Goal: Task Accomplishment & Management: Complete application form

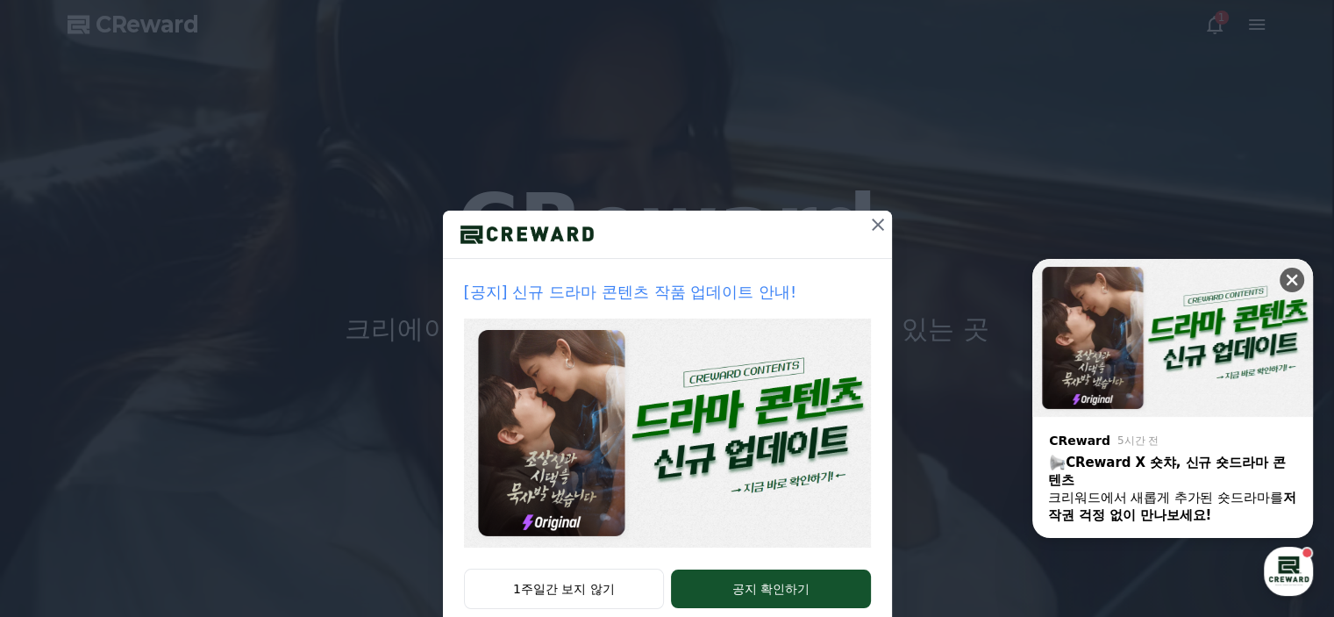
click at [1289, 281] on icon at bounding box center [1292, 280] width 11 height 11
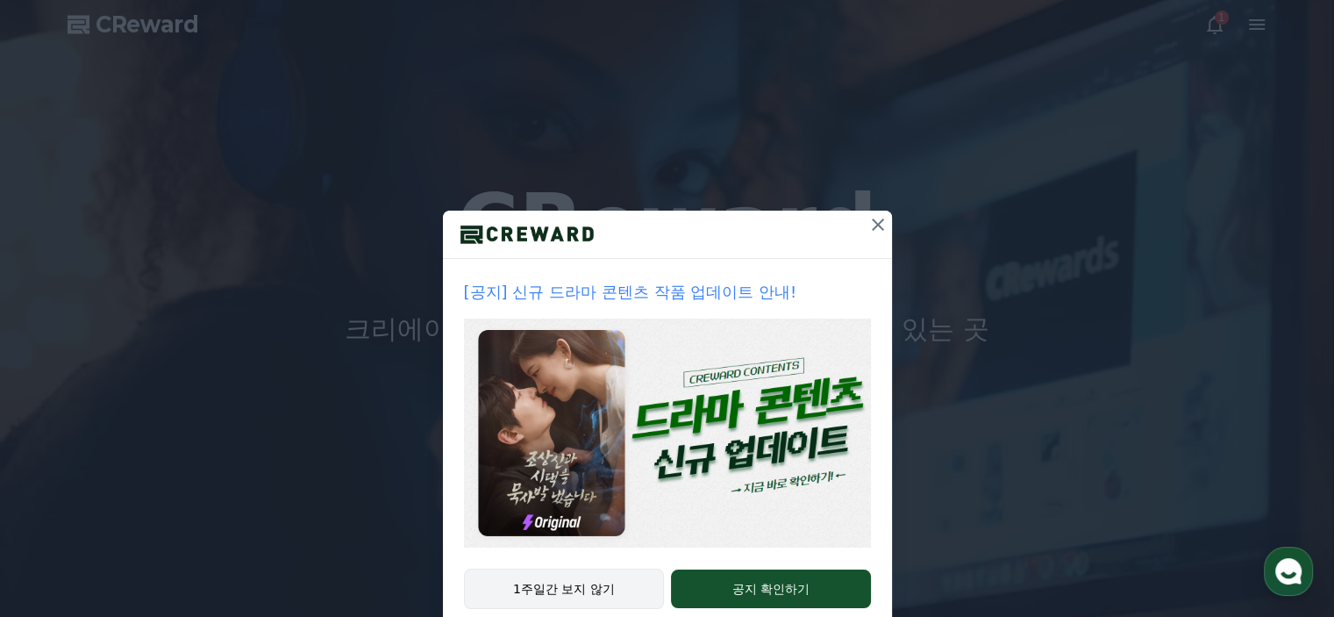
click at [582, 585] on button "1주일간 보지 않기" at bounding box center [564, 588] width 201 height 40
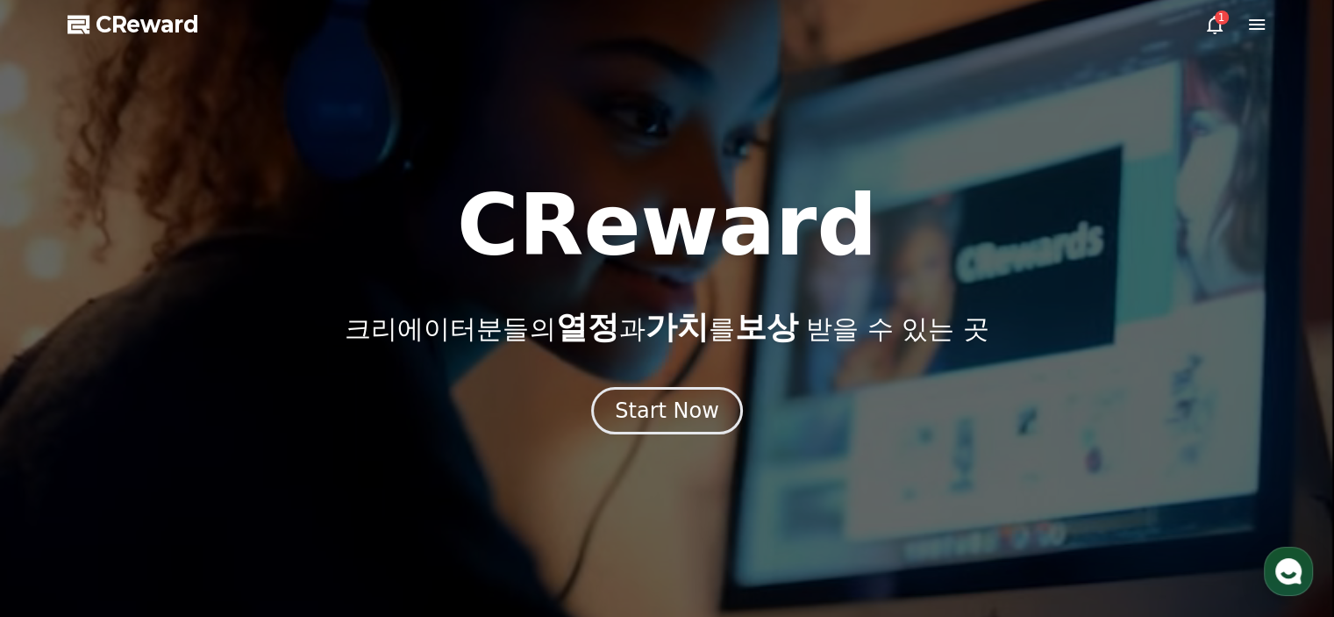
click at [1256, 28] on icon at bounding box center [1257, 24] width 16 height 11
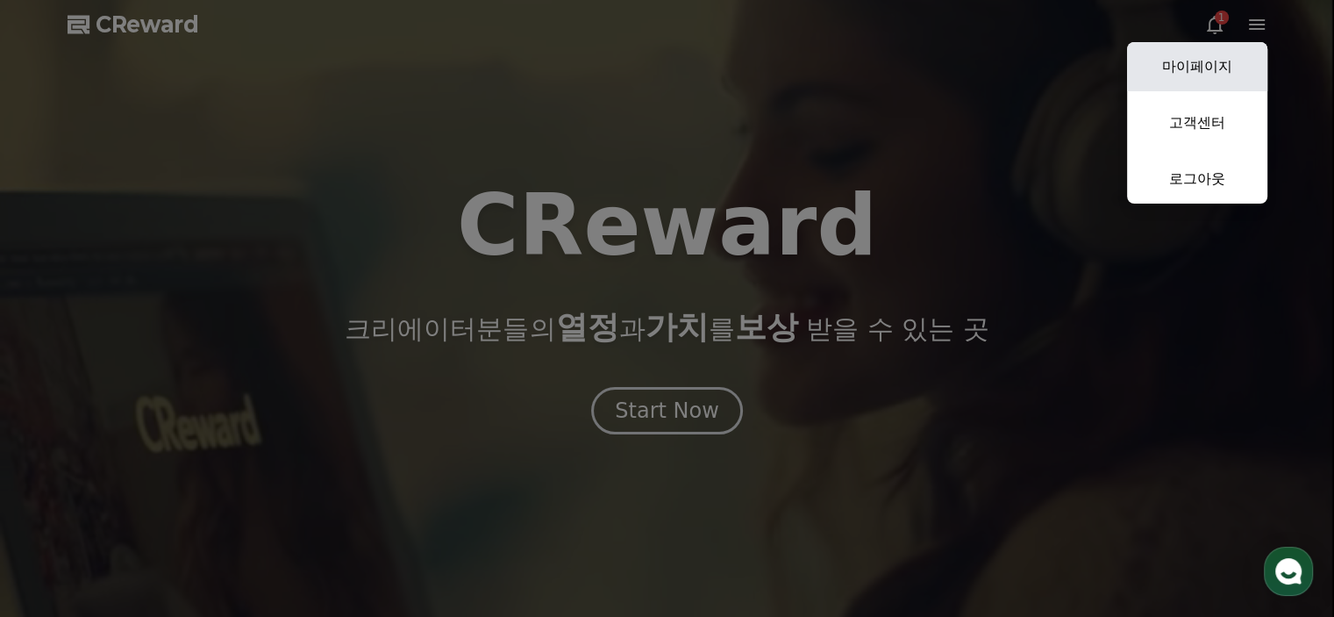
click at [1218, 57] on link "마이페이지" at bounding box center [1197, 66] width 140 height 49
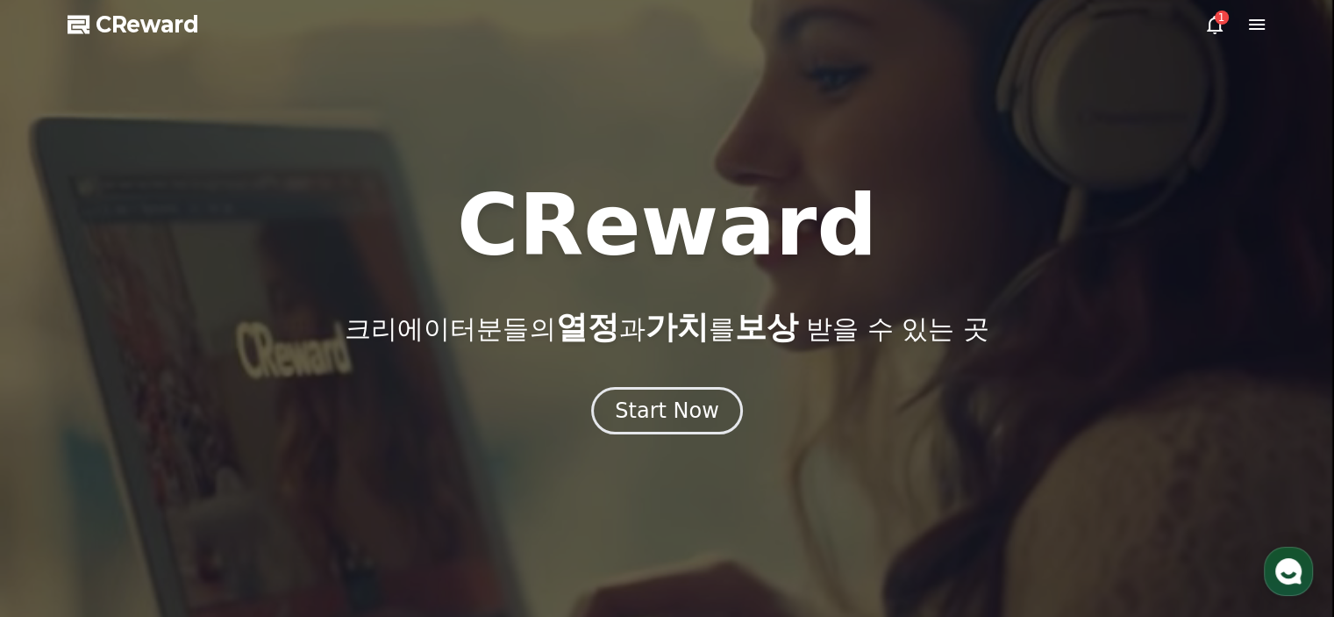
select select "**********"
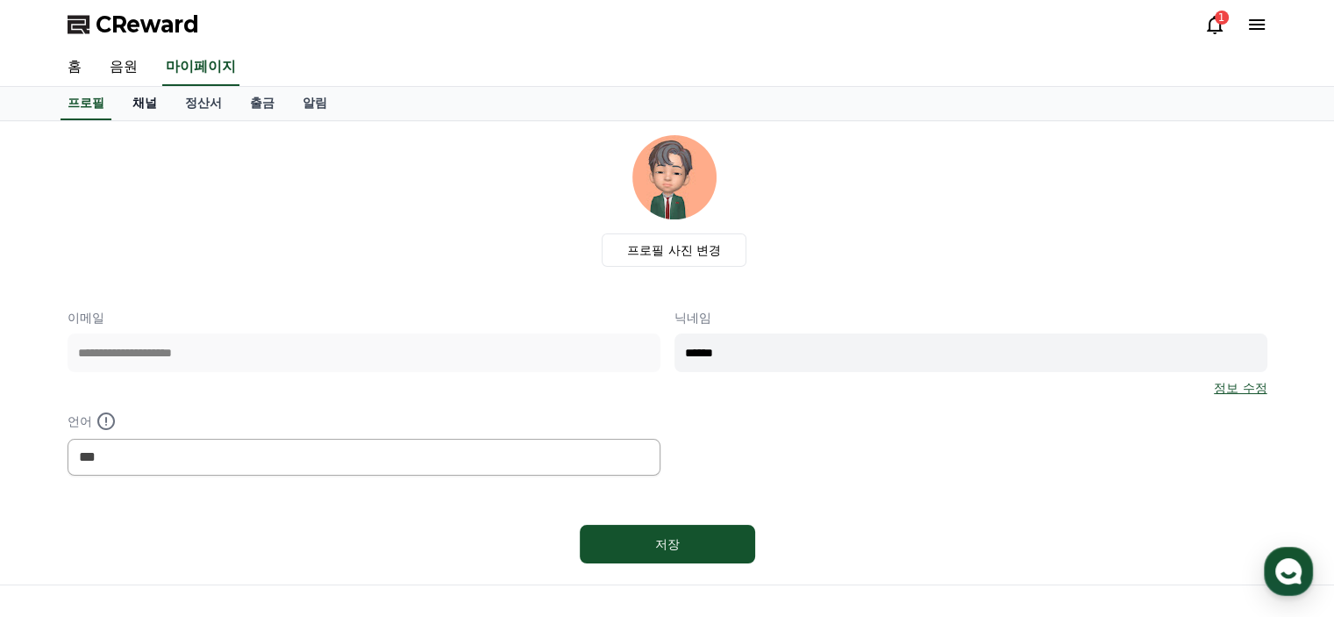
click at [148, 104] on link "채널" at bounding box center [144, 103] width 53 height 33
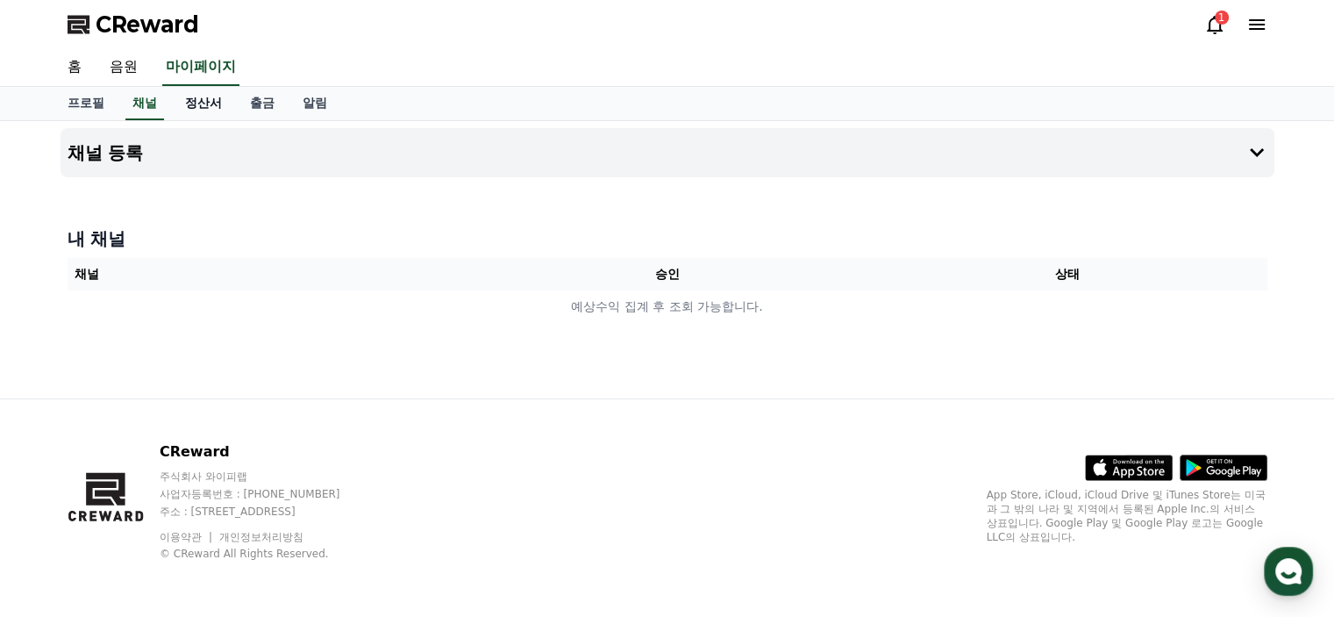
click at [200, 104] on link "정산서" at bounding box center [203, 103] width 65 height 33
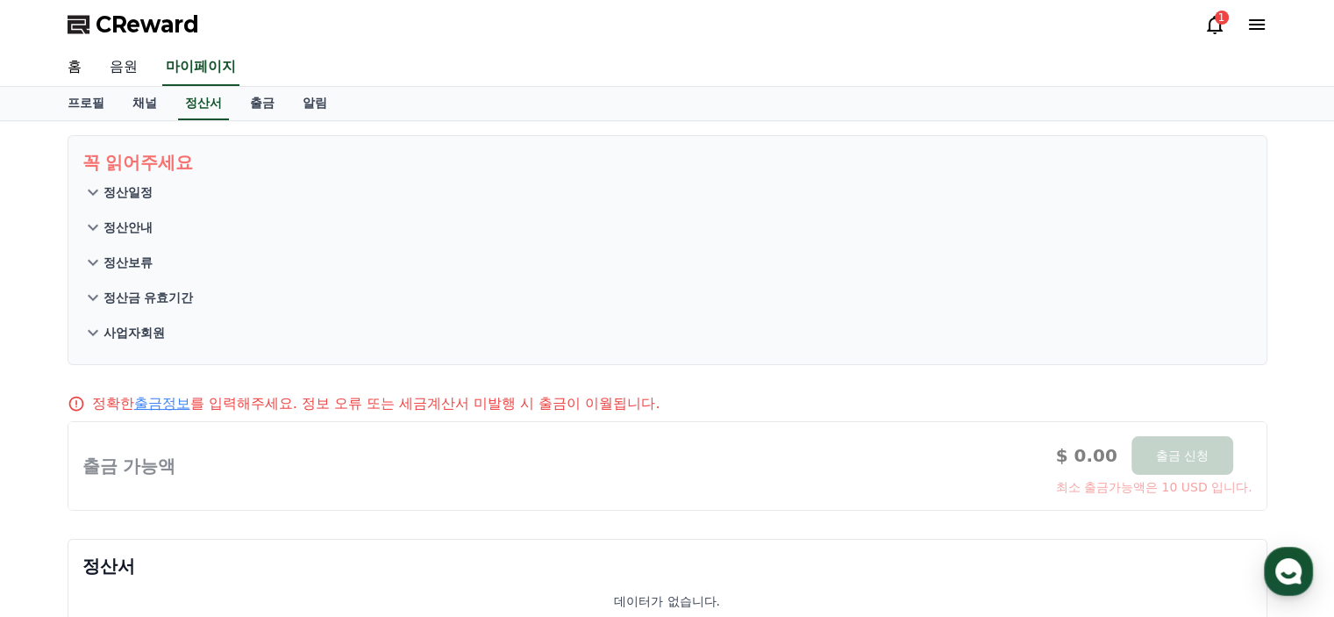
click at [128, 65] on link "음원" at bounding box center [124, 67] width 56 height 37
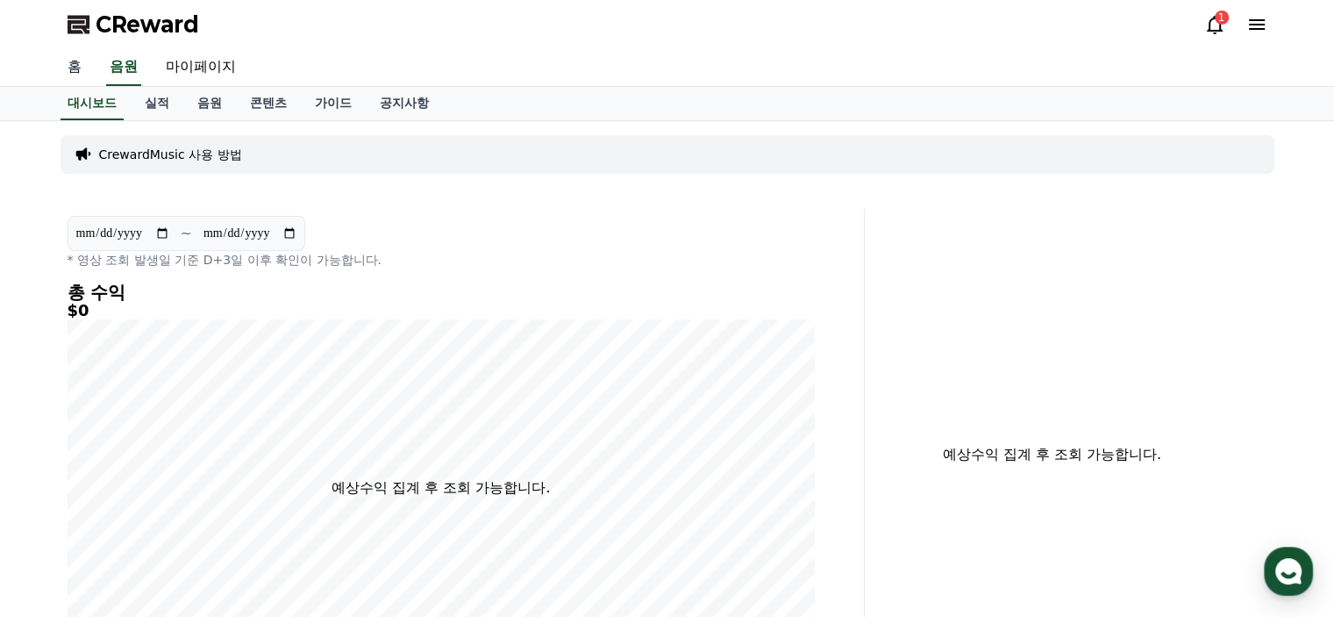
click at [74, 70] on link "홈" at bounding box center [75, 67] width 42 height 37
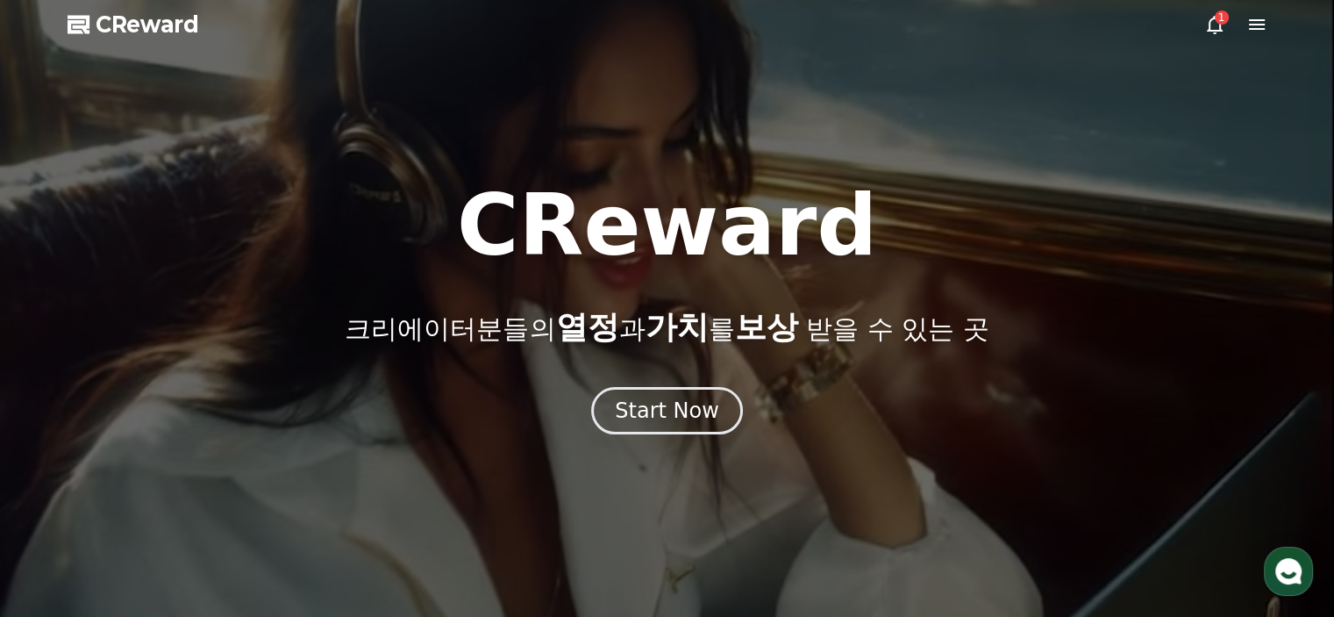
click at [1219, 27] on icon at bounding box center [1215, 25] width 16 height 18
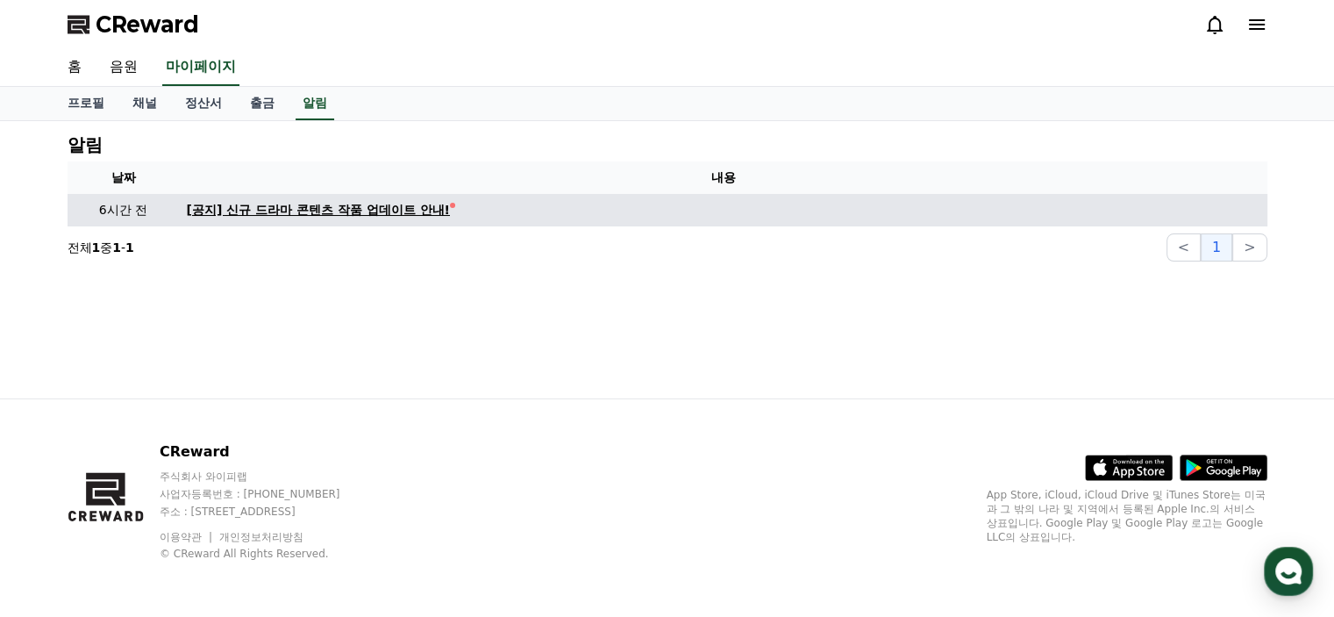
click at [392, 214] on div "[공지] 신규 드라마 콘텐츠 작품 업데이트 안내!" at bounding box center [318, 210] width 263 height 18
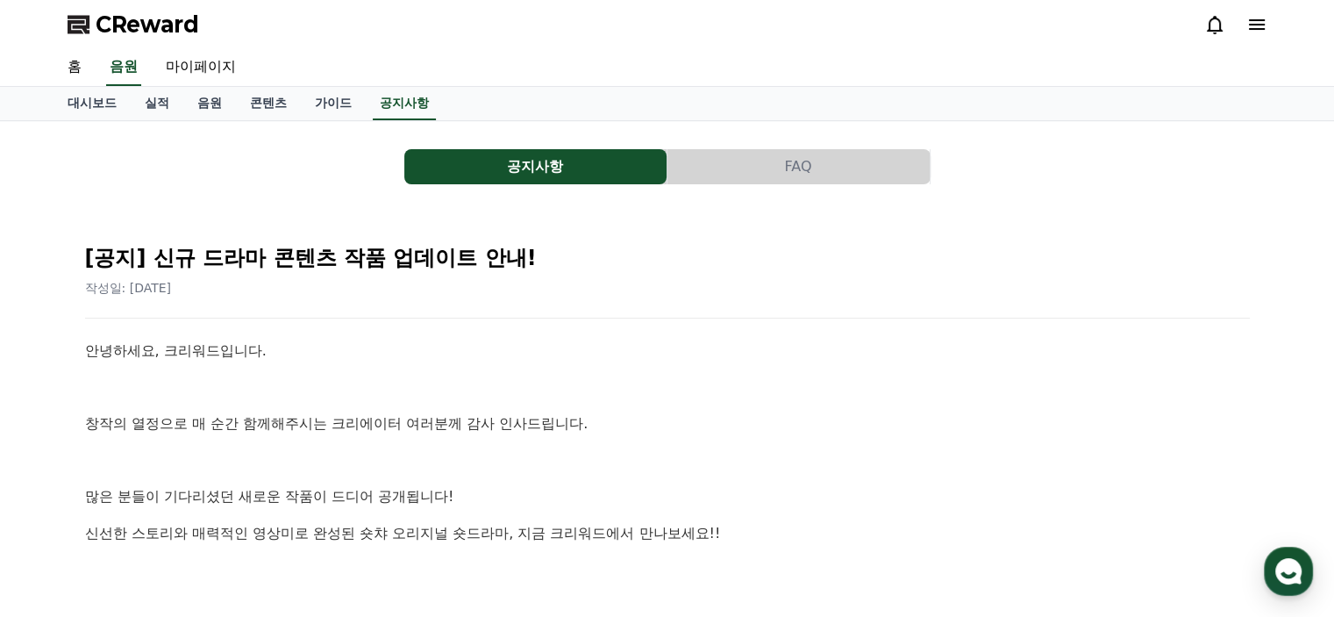
click at [342, 101] on link "가이드" at bounding box center [333, 103] width 65 height 33
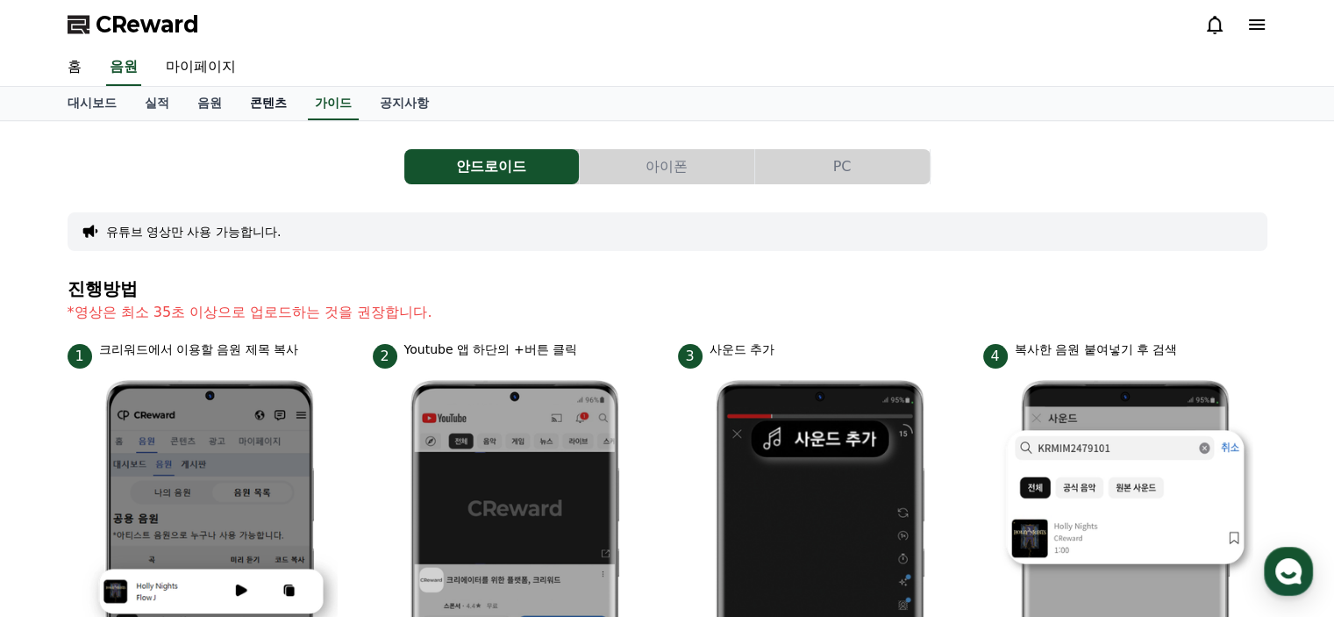
click at [268, 107] on link "콘텐츠" at bounding box center [268, 103] width 65 height 33
click at [268, 107] on link "콘텐츠" at bounding box center [268, 103] width 51 height 33
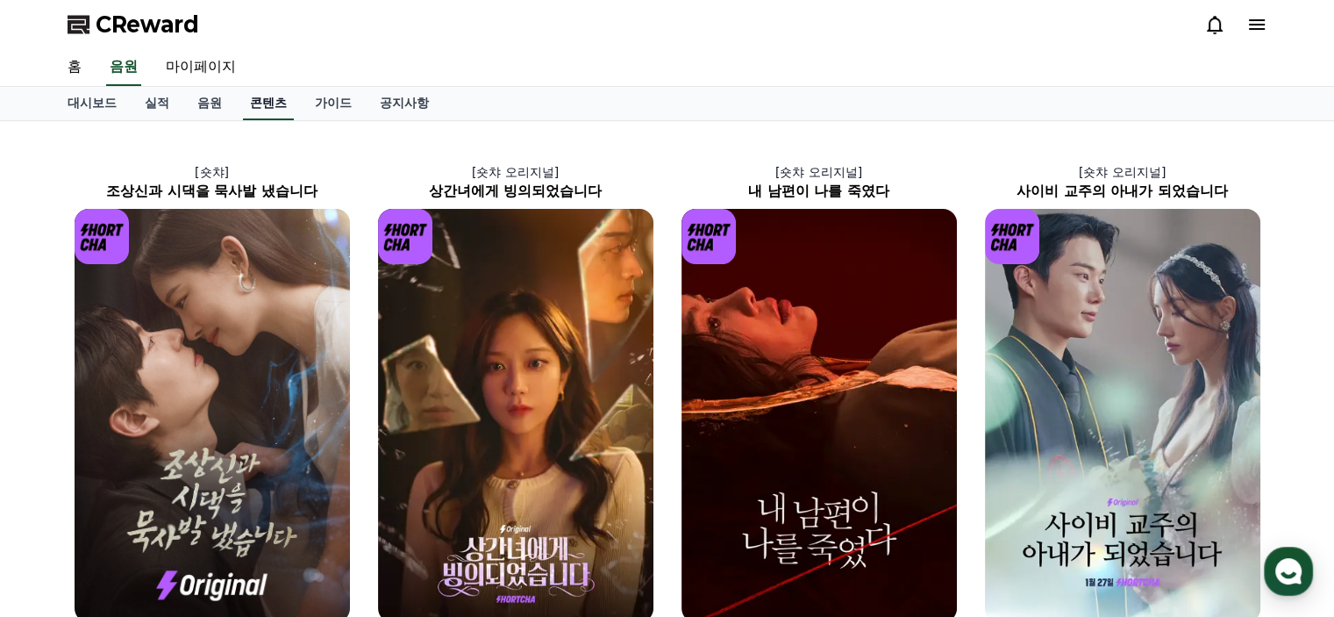
click at [270, 101] on link "콘텐츠" at bounding box center [268, 103] width 51 height 33
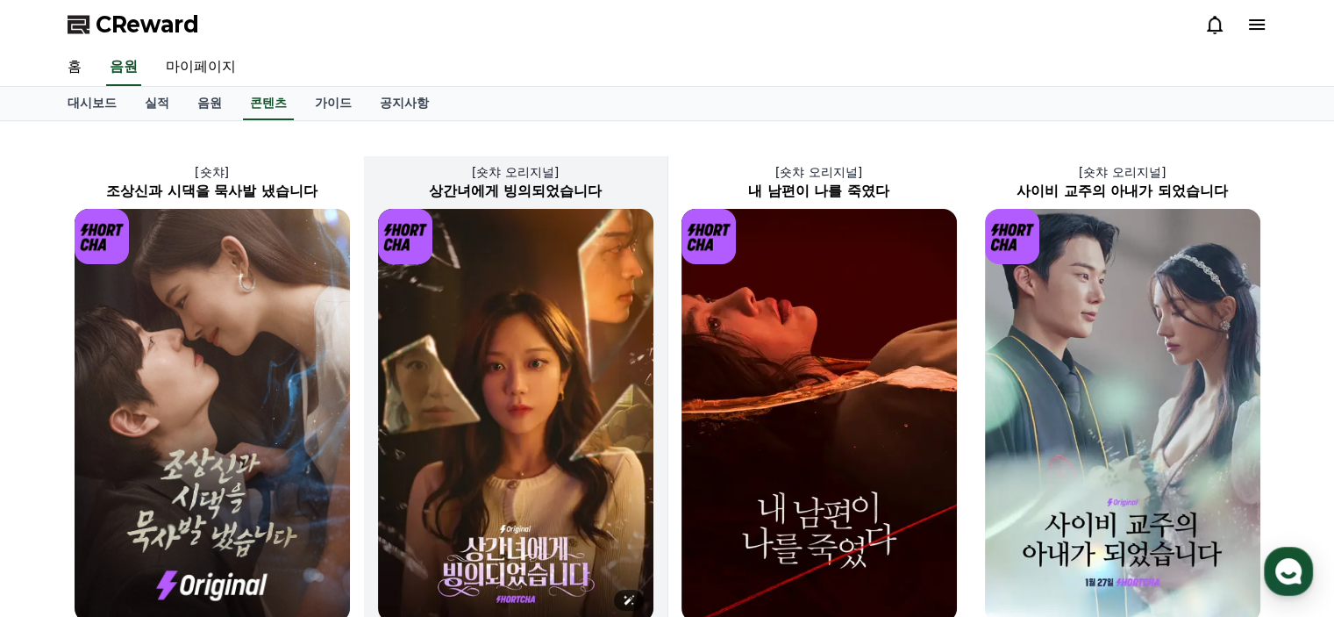
click at [551, 394] on img at bounding box center [515, 415] width 275 height 413
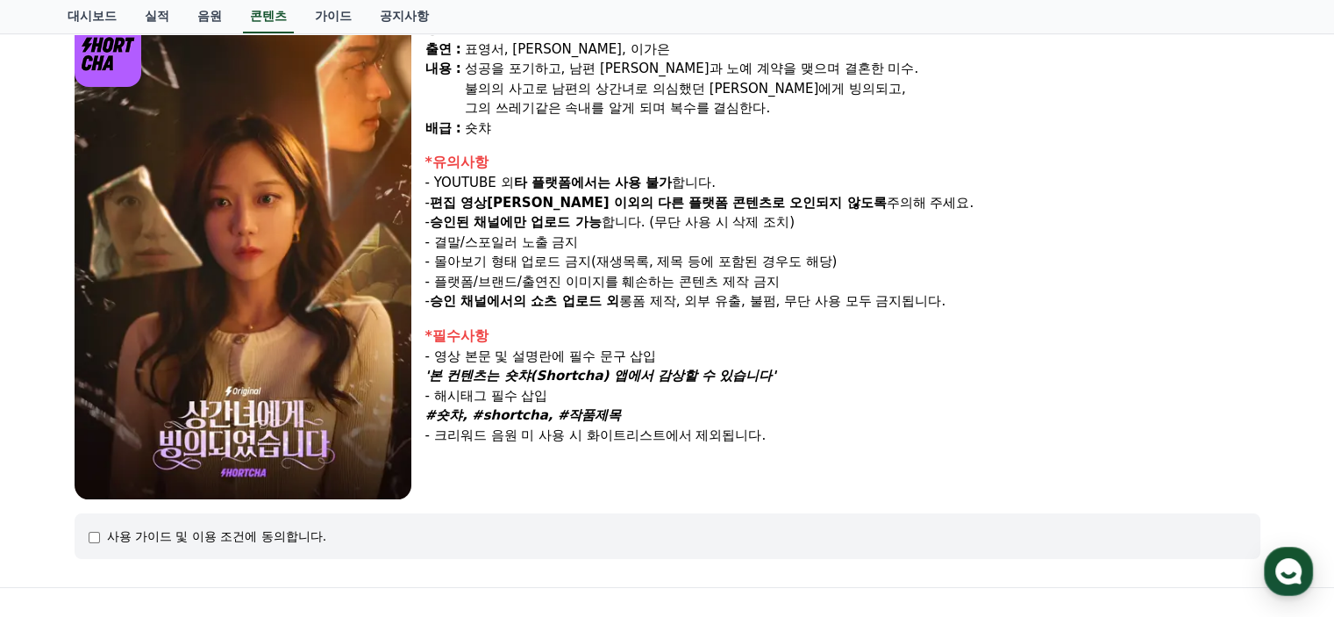
scroll to position [88, 0]
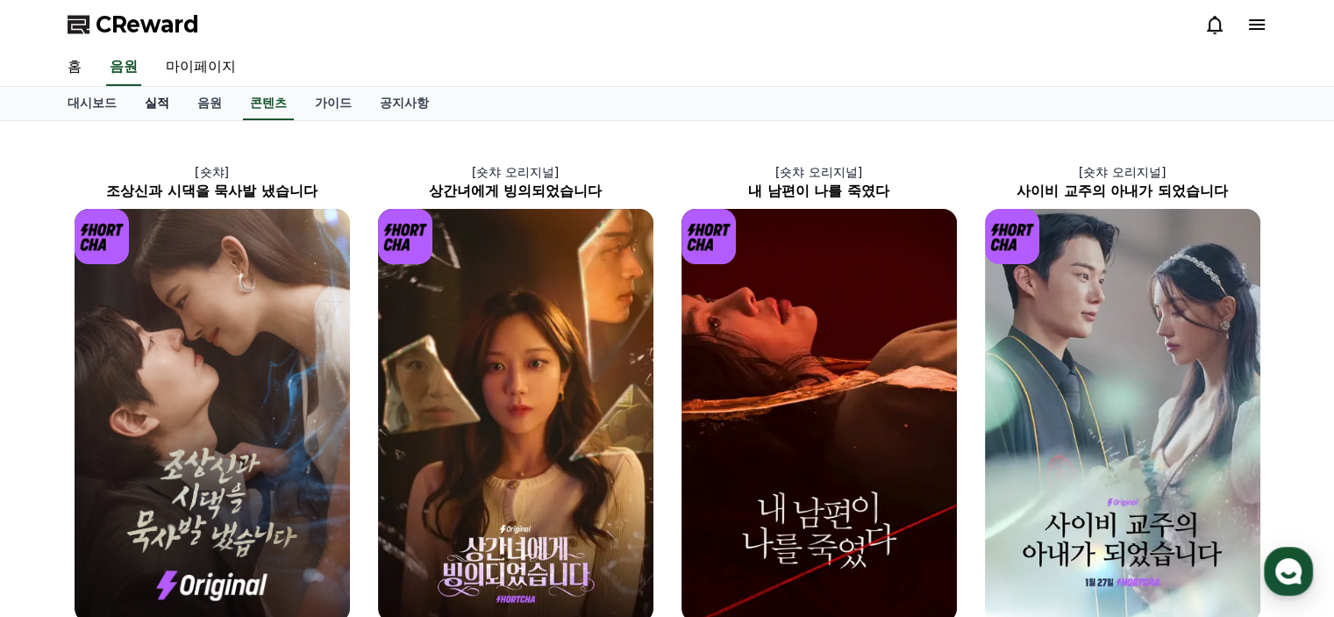
click at [155, 102] on link "실적" at bounding box center [157, 103] width 53 height 33
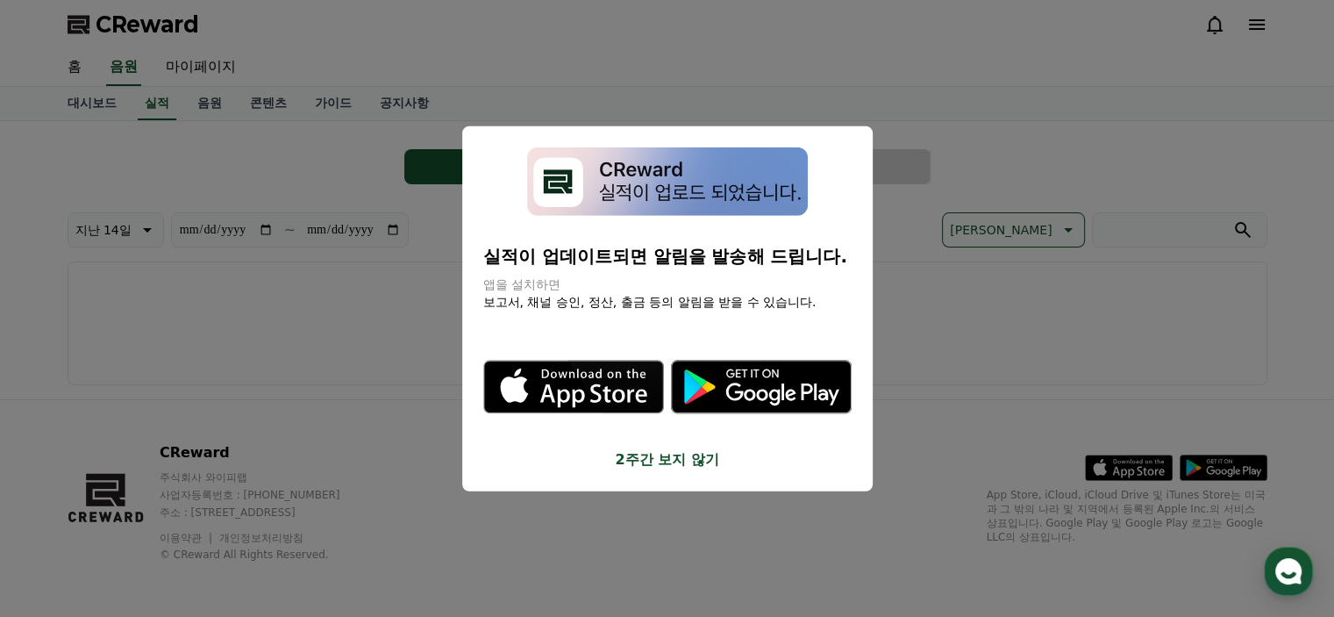
click at [668, 462] on button "2주간 보지 않기" at bounding box center [667, 459] width 368 height 21
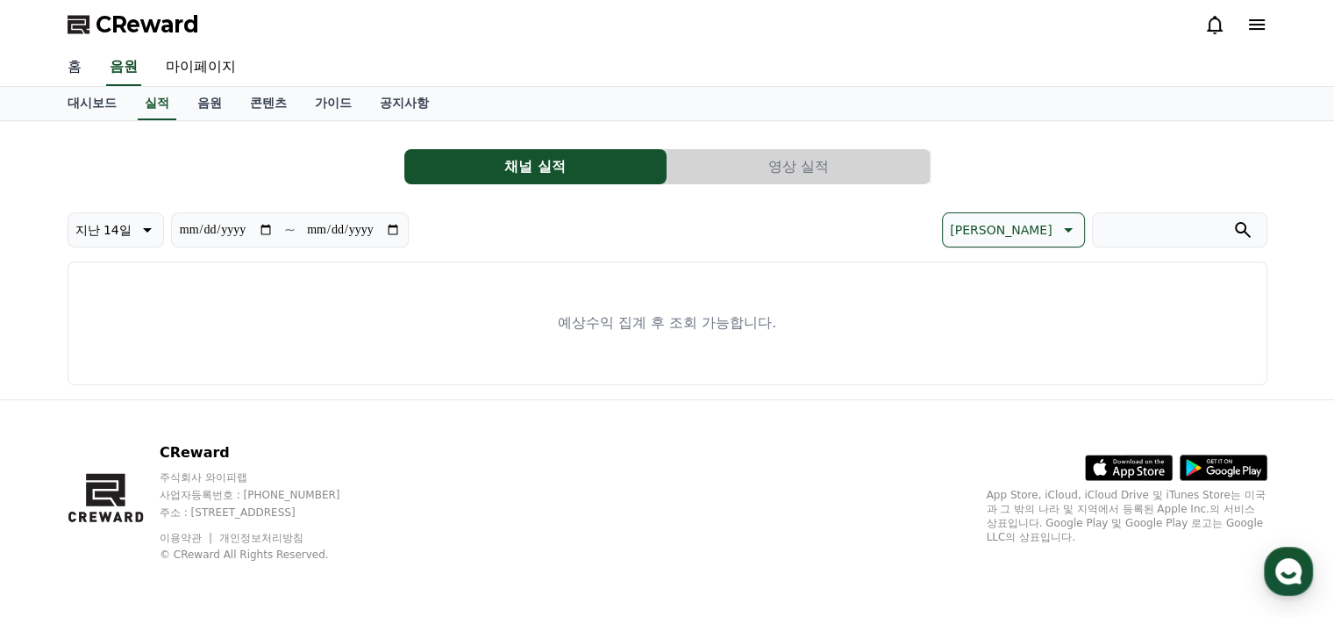
click at [77, 67] on link "홈" at bounding box center [75, 67] width 42 height 37
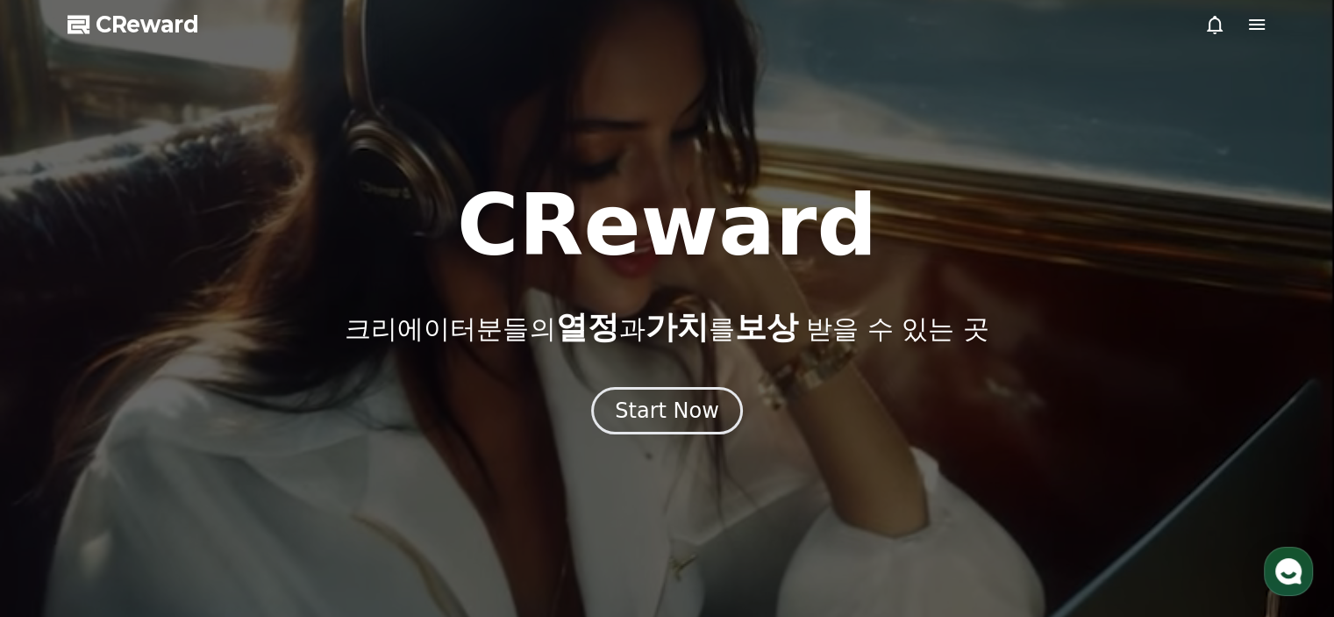
click at [148, 25] on span "CReward" at bounding box center [148, 25] width 104 height 28
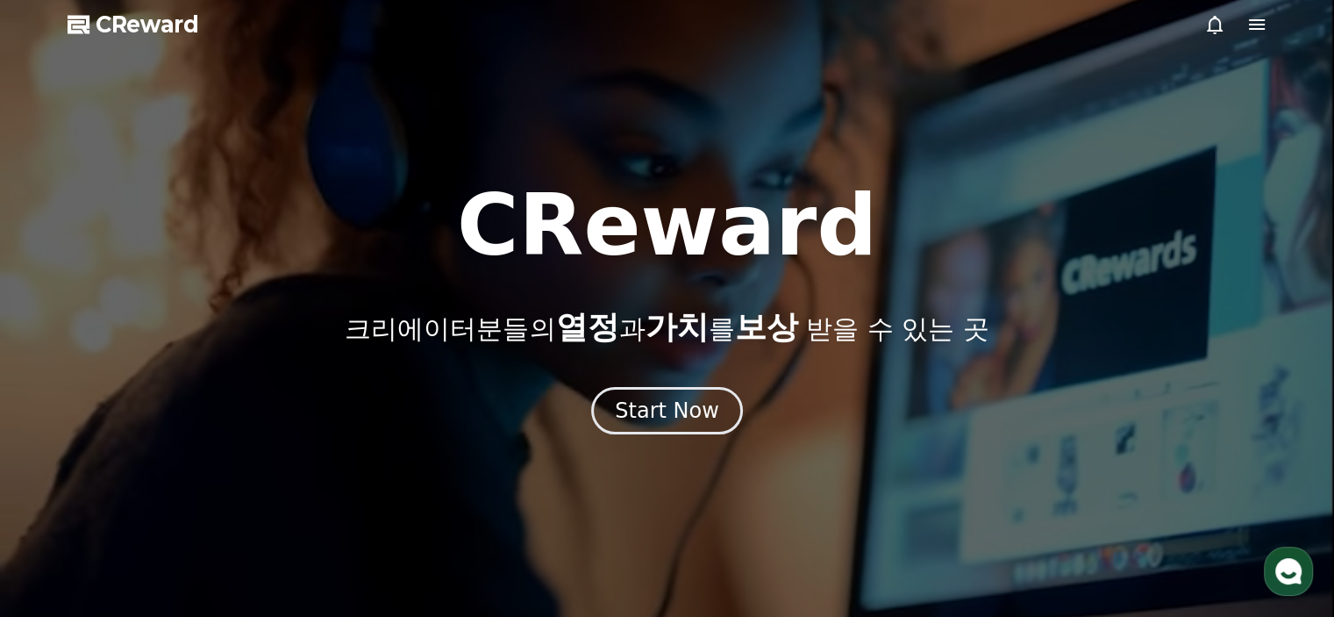
click at [148, 25] on span "CReward" at bounding box center [148, 25] width 104 height 28
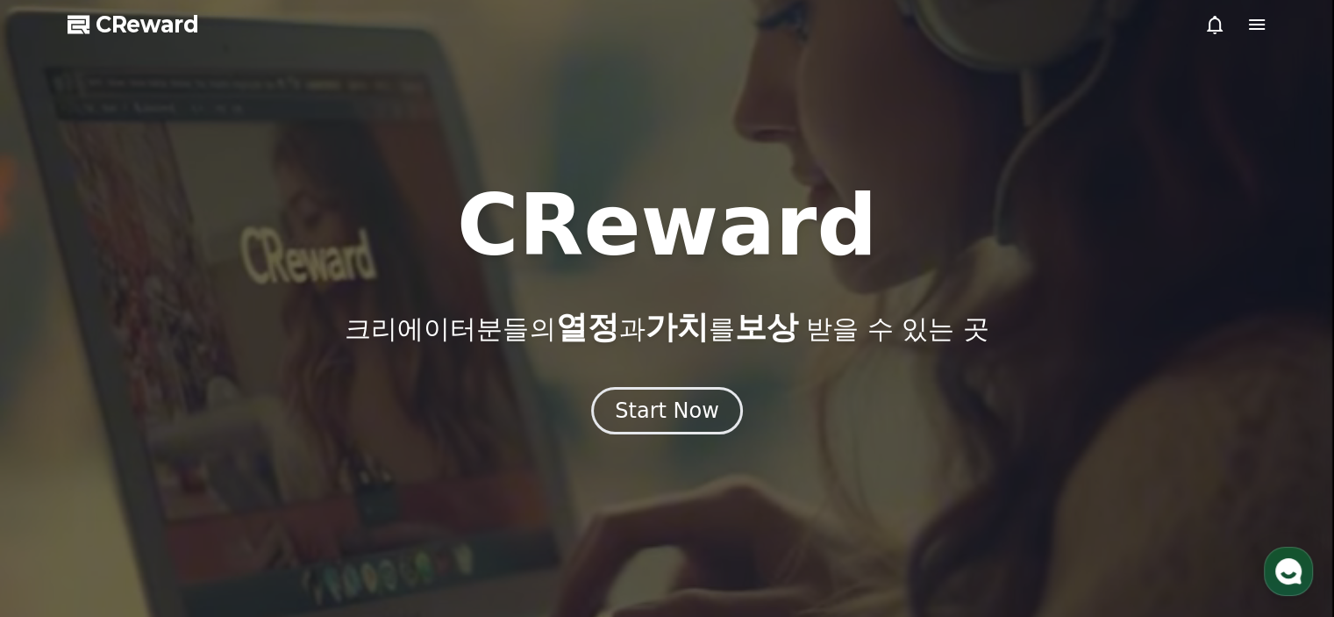
click at [148, 25] on span "CReward" at bounding box center [148, 25] width 104 height 28
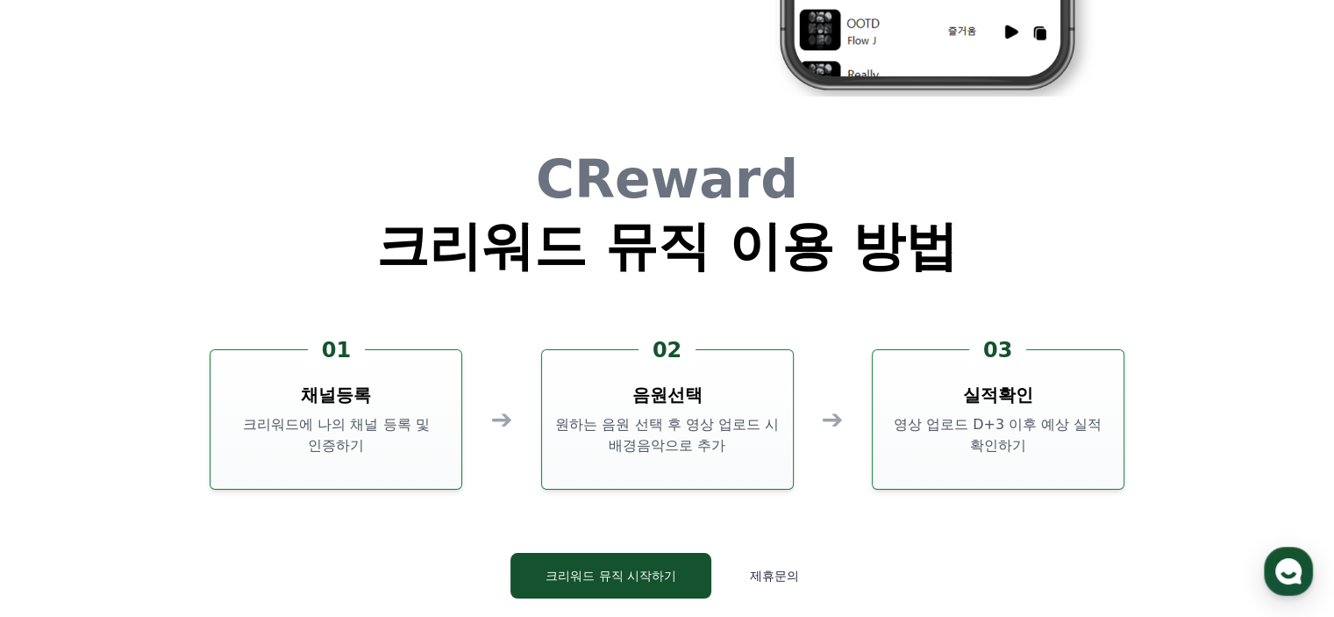
scroll to position [4737, 0]
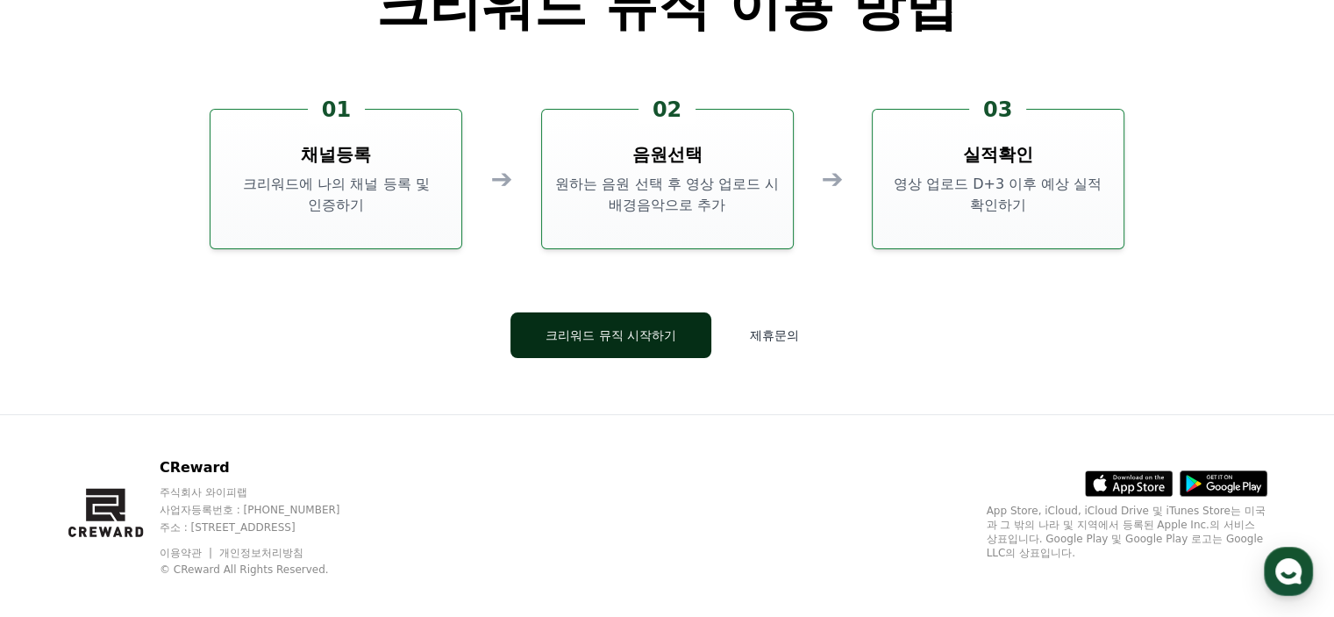
click at [668, 339] on button "크리워드 뮤직 시작하기" at bounding box center [611, 335] width 201 height 46
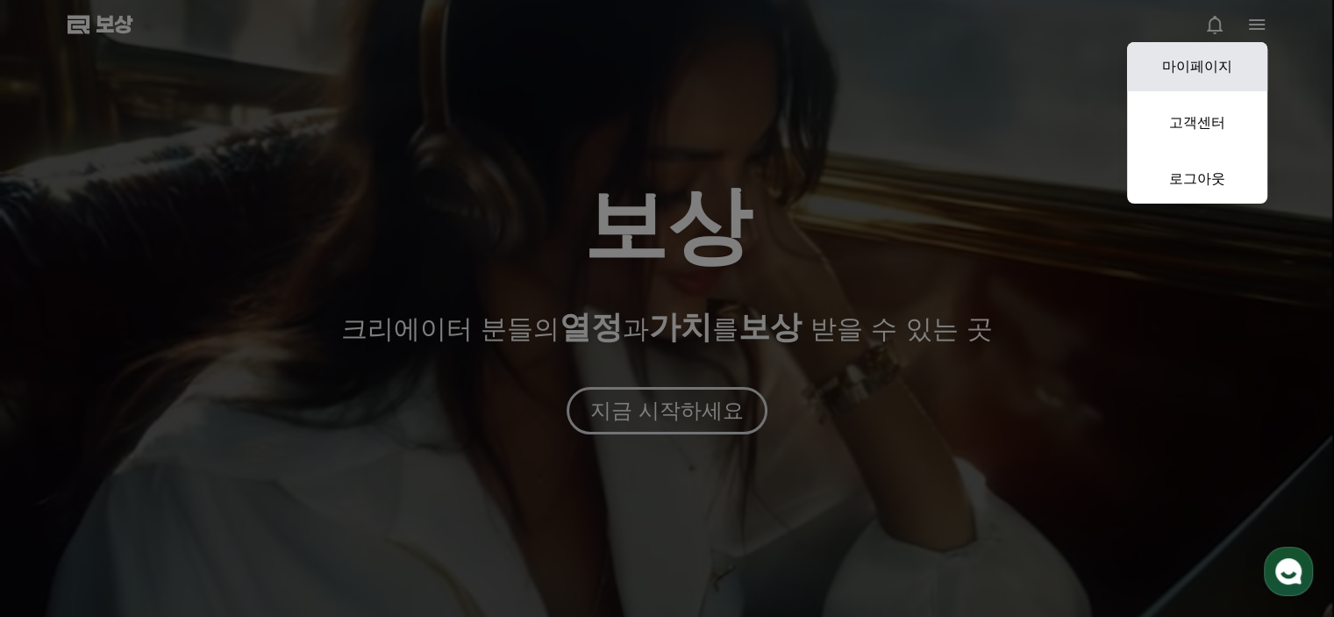
click at [1192, 69] on font "마이페이지" at bounding box center [1197, 66] width 70 height 17
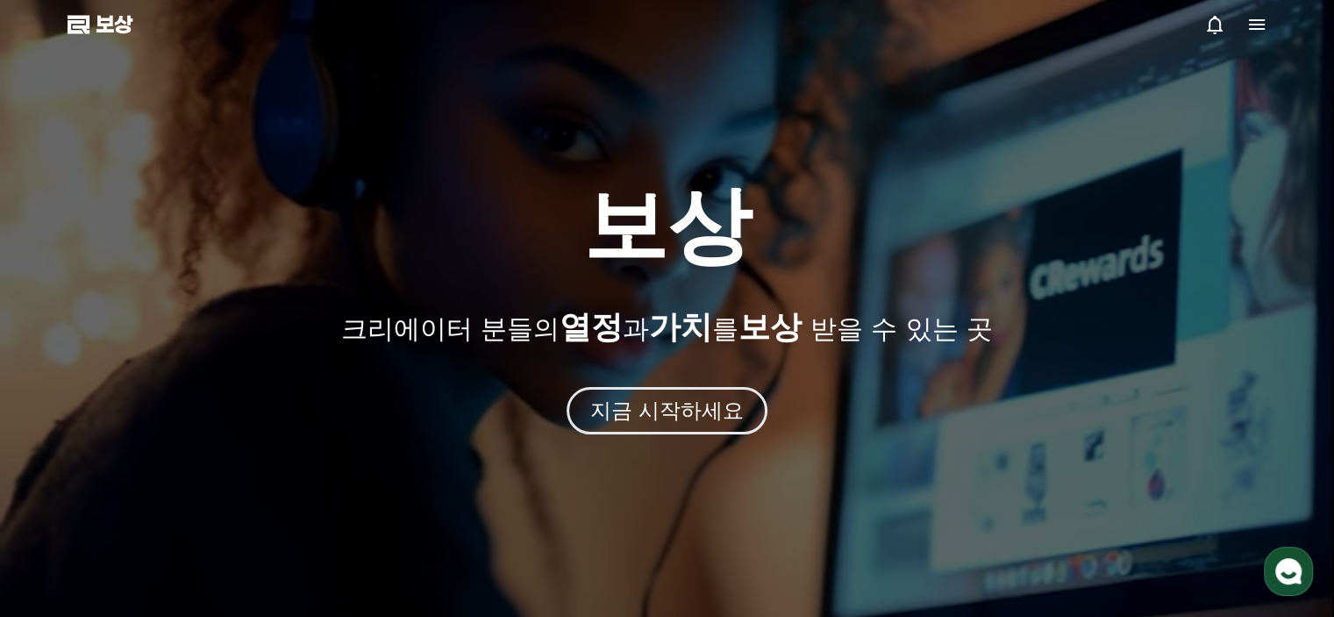
select select "**********"
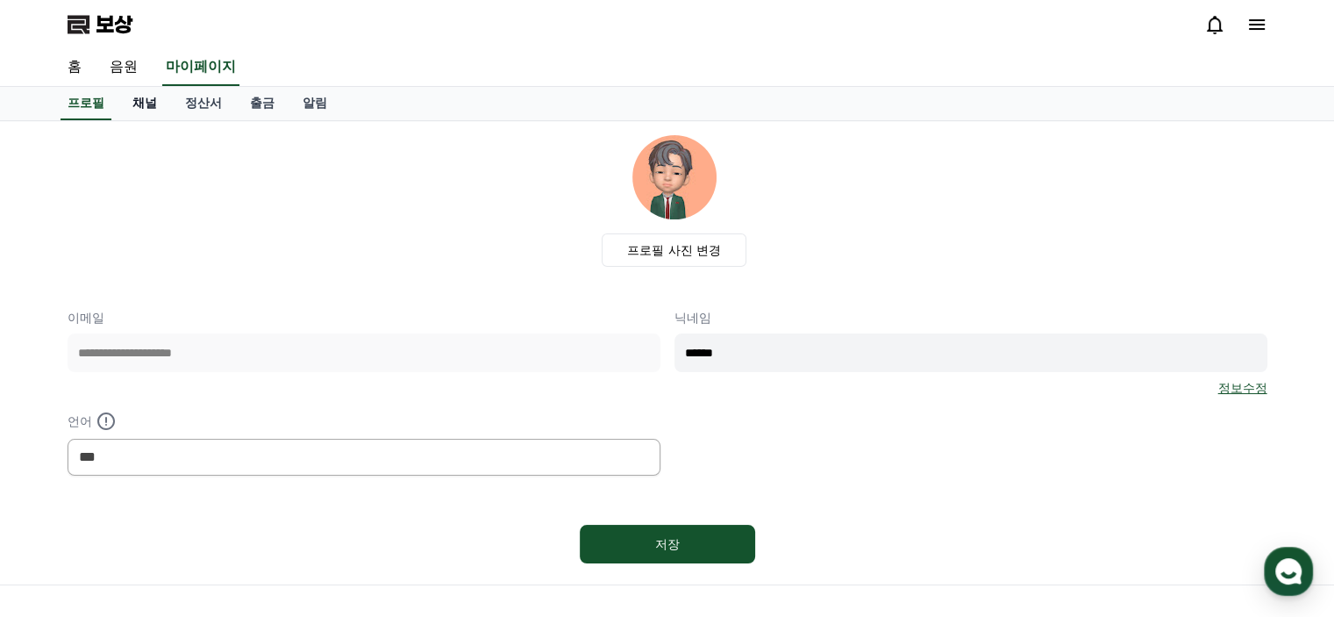
click at [143, 104] on font "채널" at bounding box center [144, 103] width 25 height 14
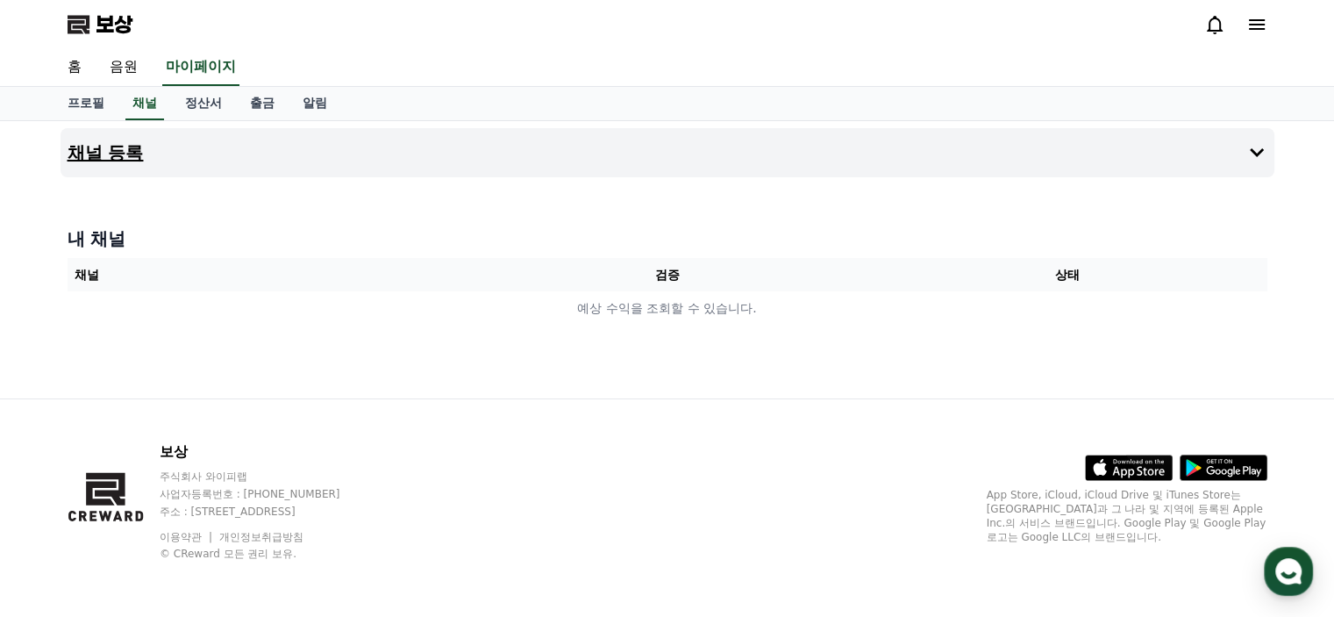
click at [1258, 149] on icon at bounding box center [1256, 152] width 21 height 21
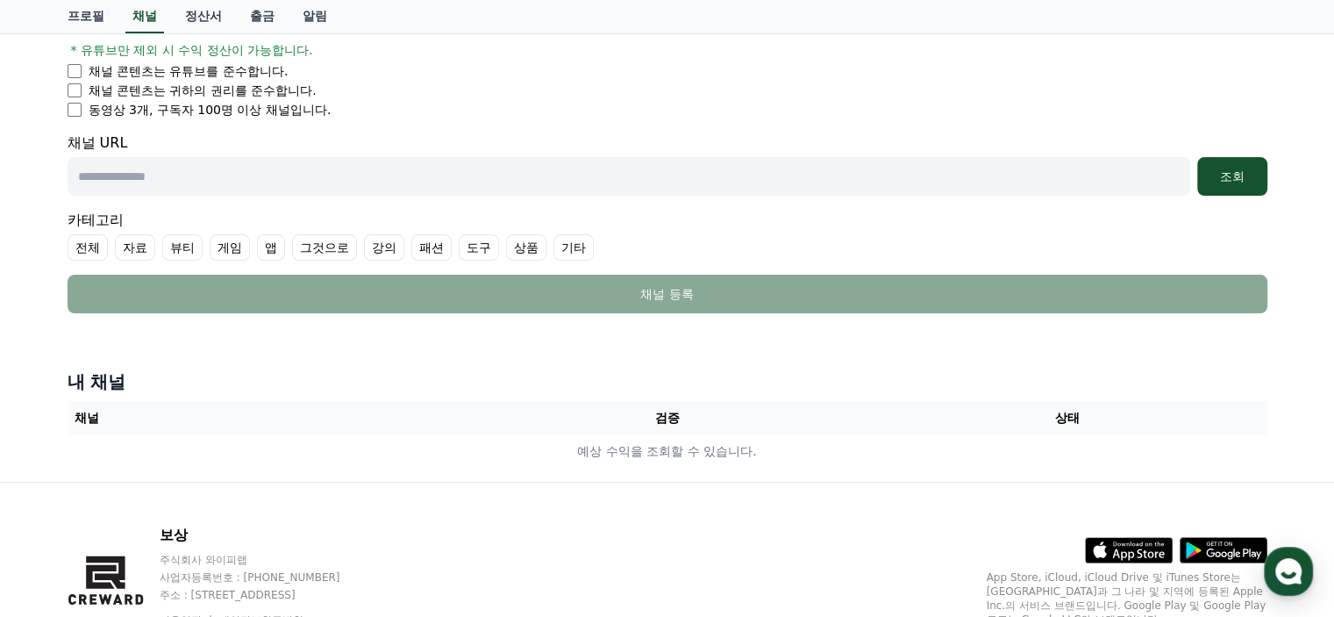
scroll to position [351, 0]
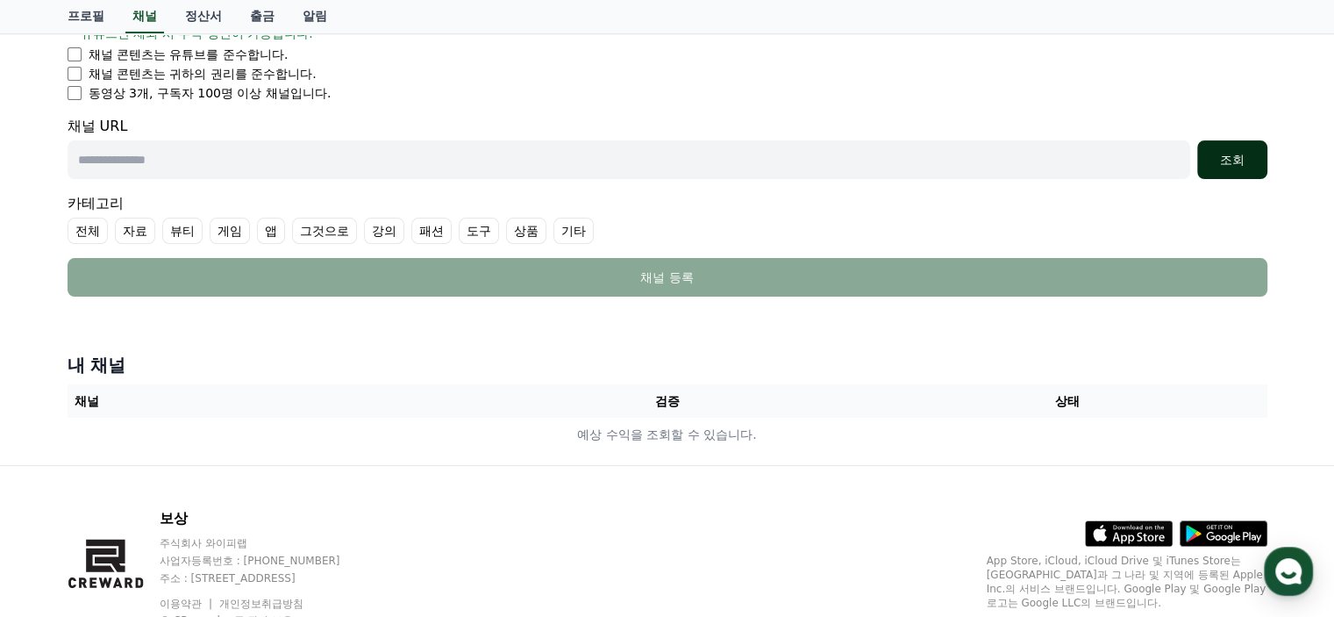
click at [1232, 162] on font "조회" at bounding box center [1232, 160] width 25 height 14
click at [870, 156] on input "text" at bounding box center [629, 159] width 1123 height 39
paste input "**********"
type input "**********"
click at [1241, 162] on font "조회" at bounding box center [1232, 160] width 25 height 14
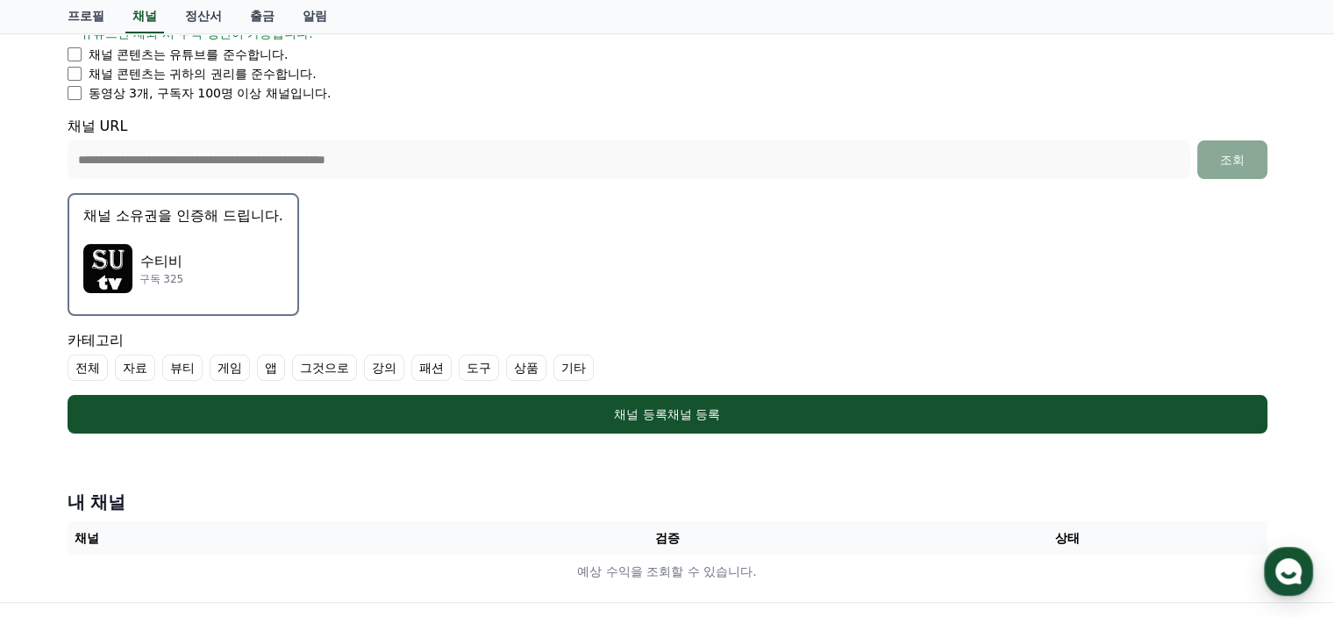
click at [575, 367] on font "기타" at bounding box center [573, 368] width 25 height 14
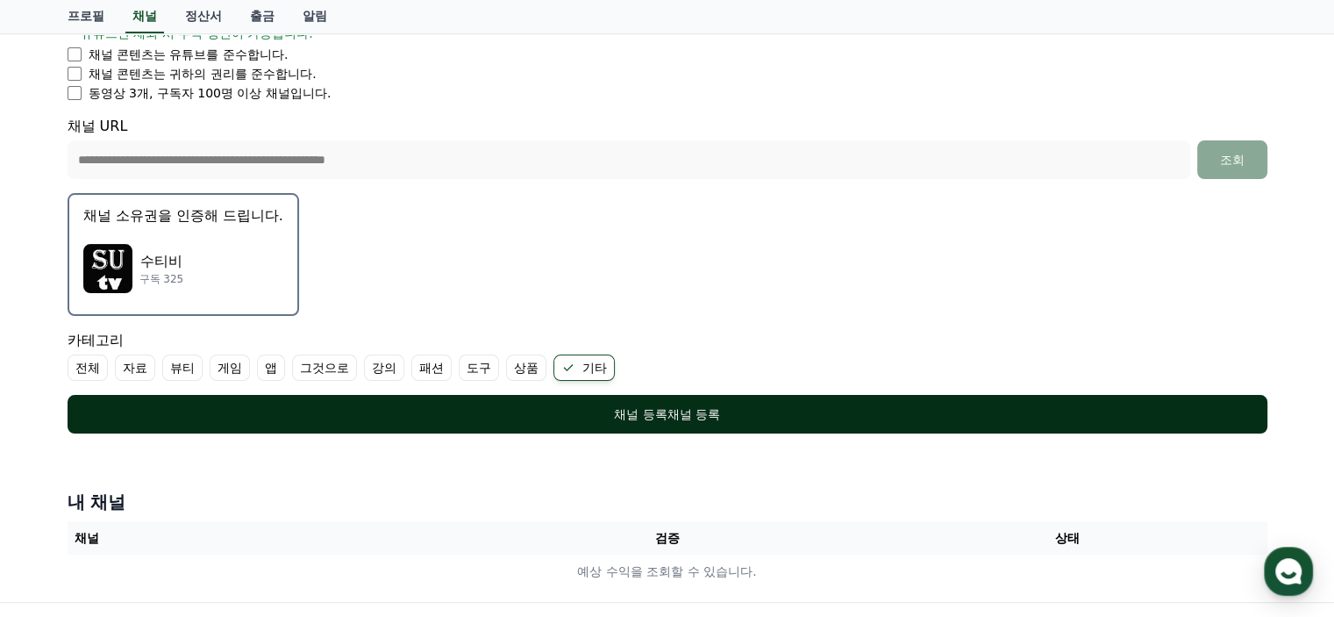
click at [690, 414] on font "채널 등록" at bounding box center [694, 414] width 53 height 14
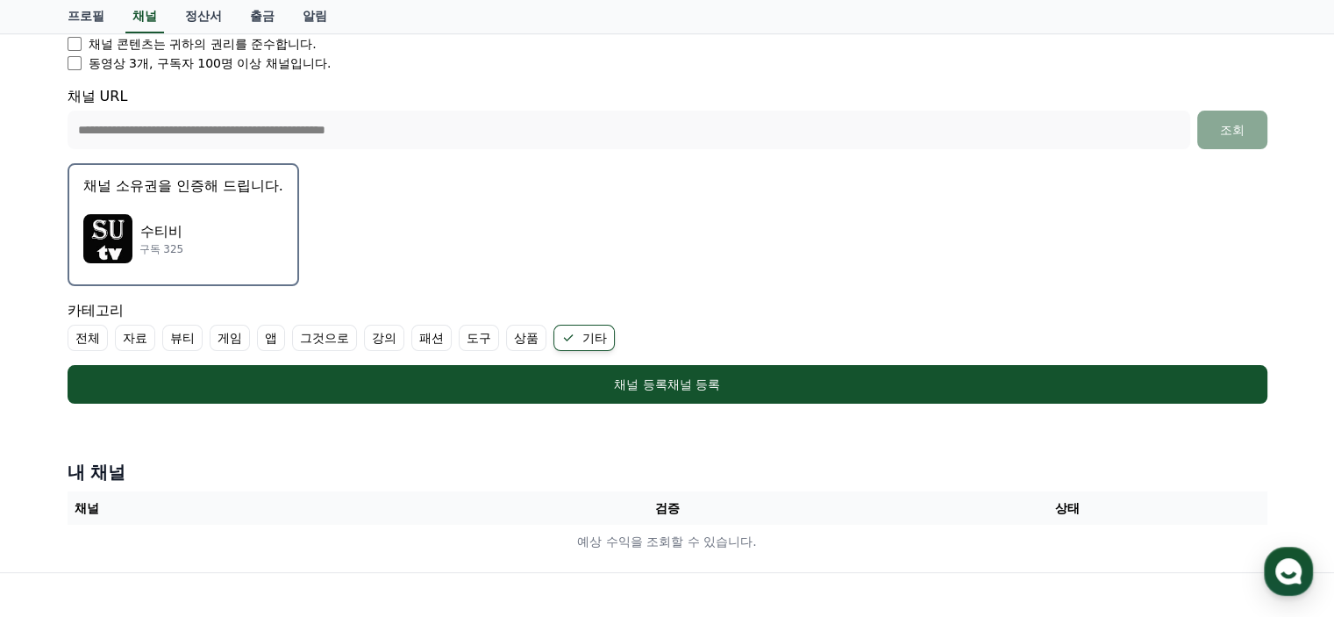
scroll to position [467, 0]
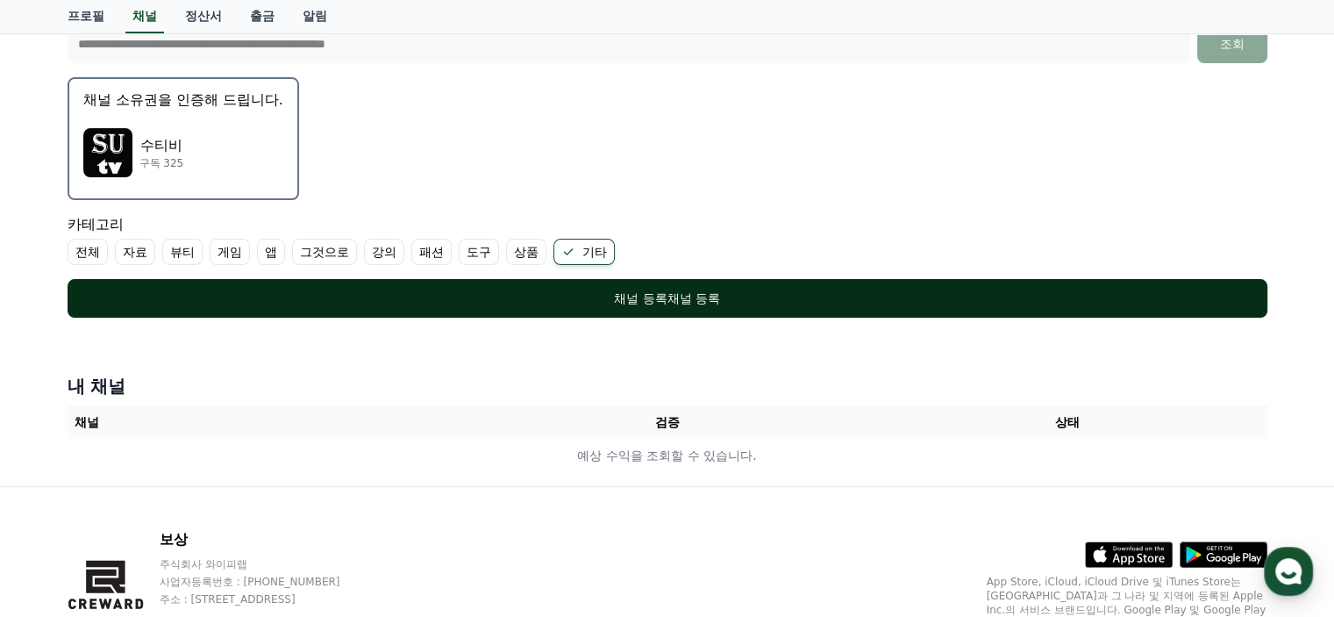
click at [681, 301] on font "채널 등록" at bounding box center [694, 298] width 53 height 14
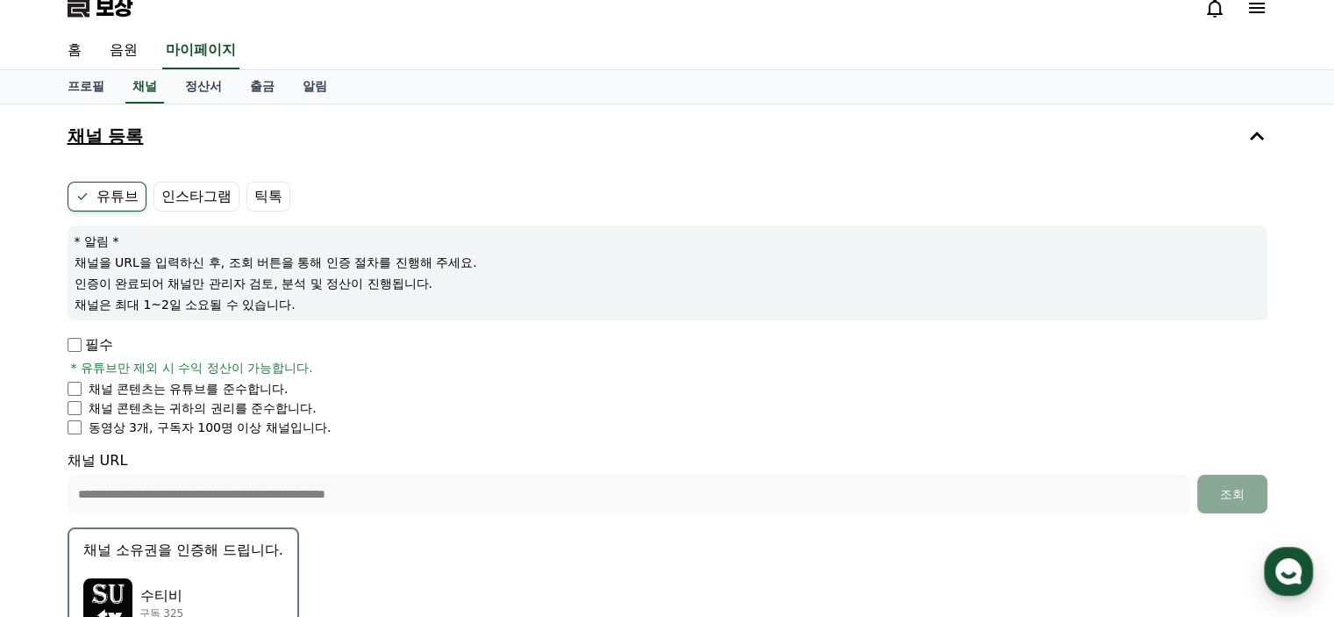
scroll to position [0, 0]
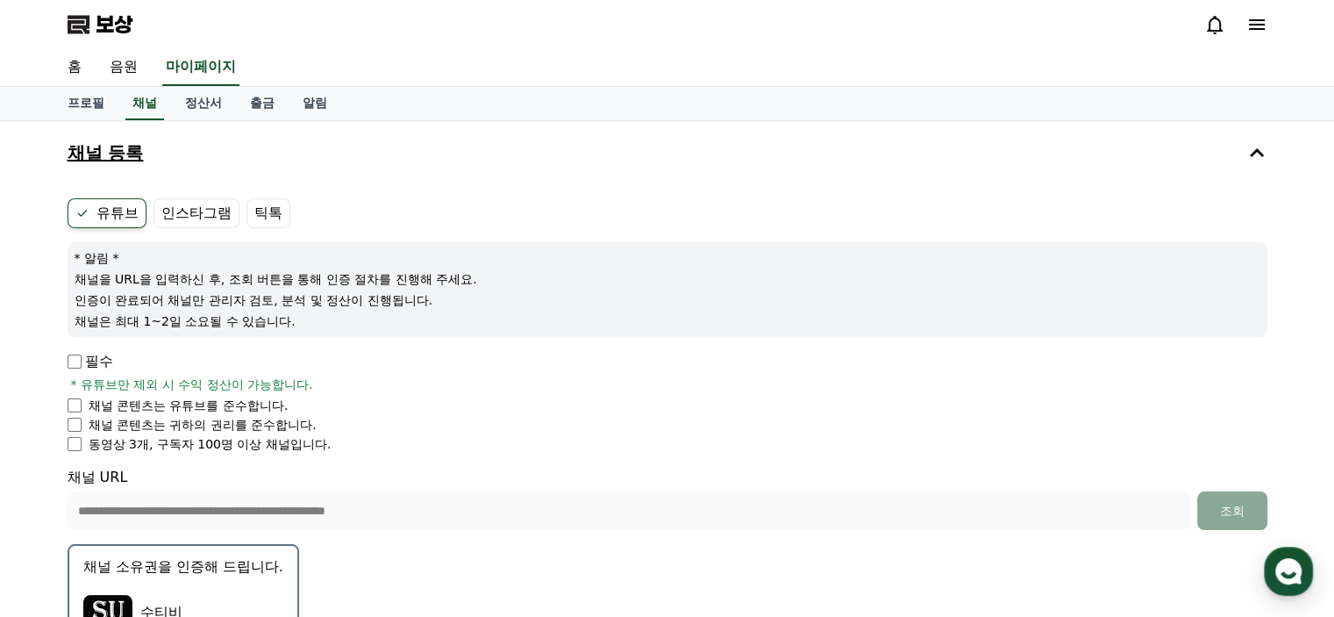
click at [218, 215] on font "인스타그램" at bounding box center [196, 212] width 70 height 17
click at [191, 213] on font "인스타그램" at bounding box center [196, 212] width 70 height 17
click at [784, 192] on div "**********" at bounding box center [668, 491] width 1214 height 600
click at [116, 68] on font "음원" at bounding box center [124, 66] width 28 height 17
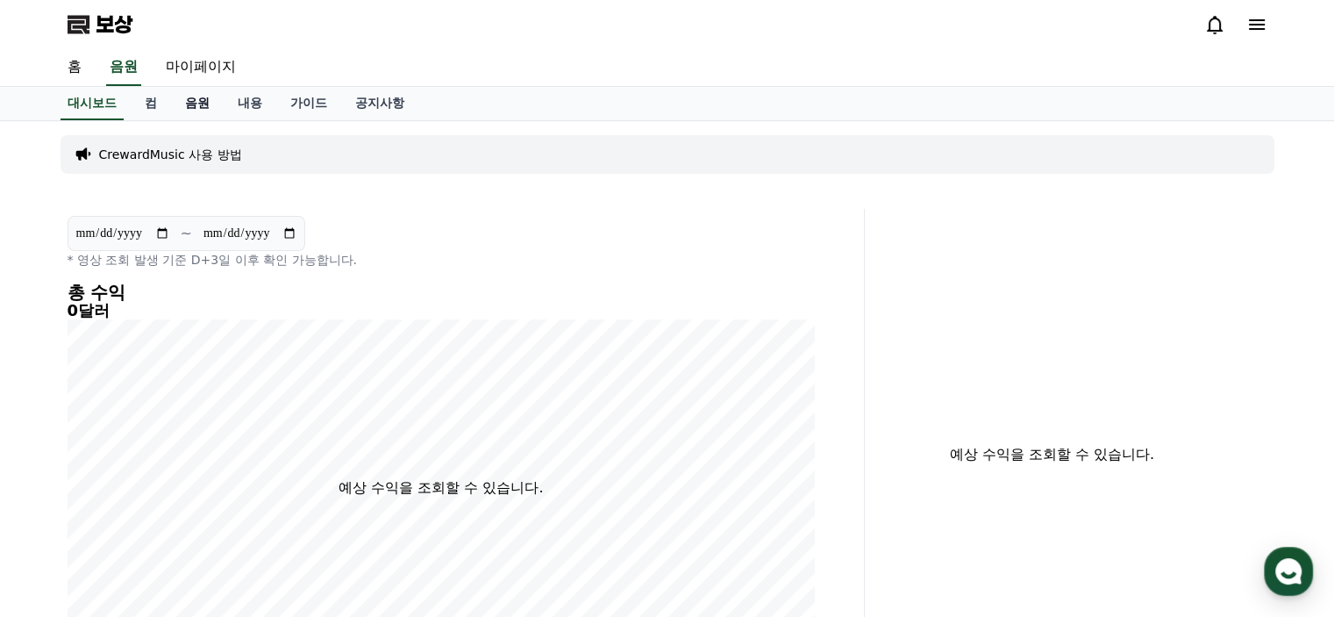
click at [203, 103] on font "음원" at bounding box center [197, 103] width 25 height 14
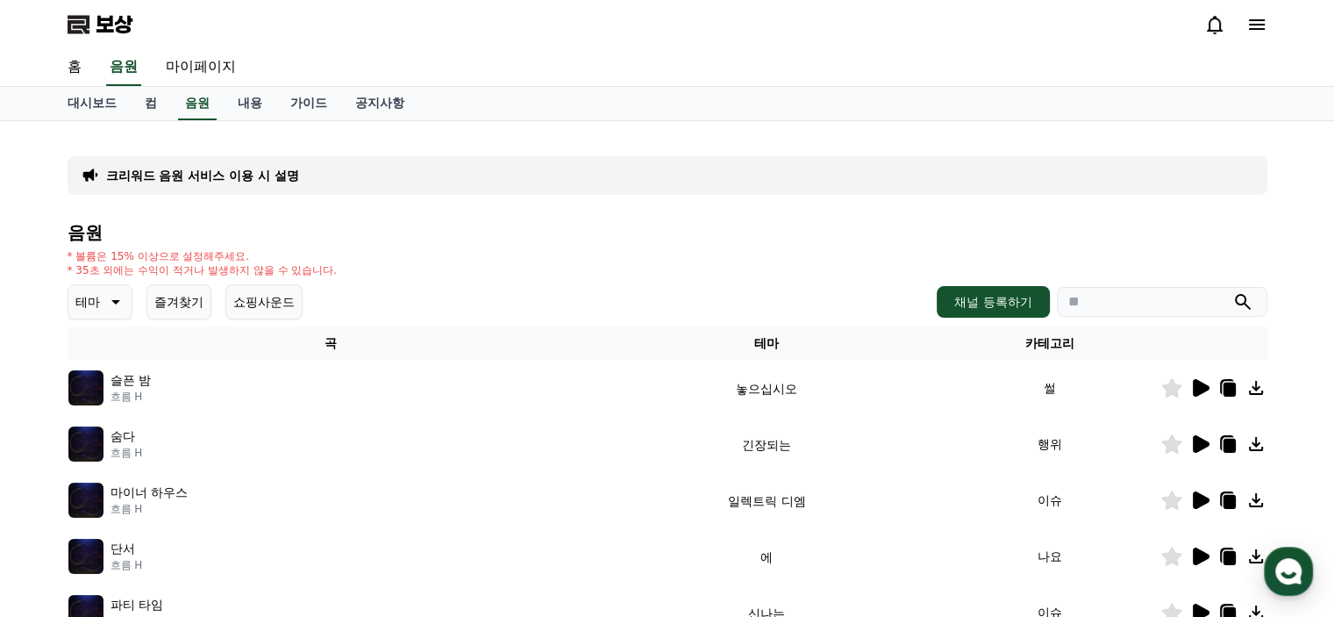
click at [614, 40] on div "보상" at bounding box center [668, 24] width 1228 height 49
click at [78, 68] on font "홈" at bounding box center [75, 66] width 14 height 17
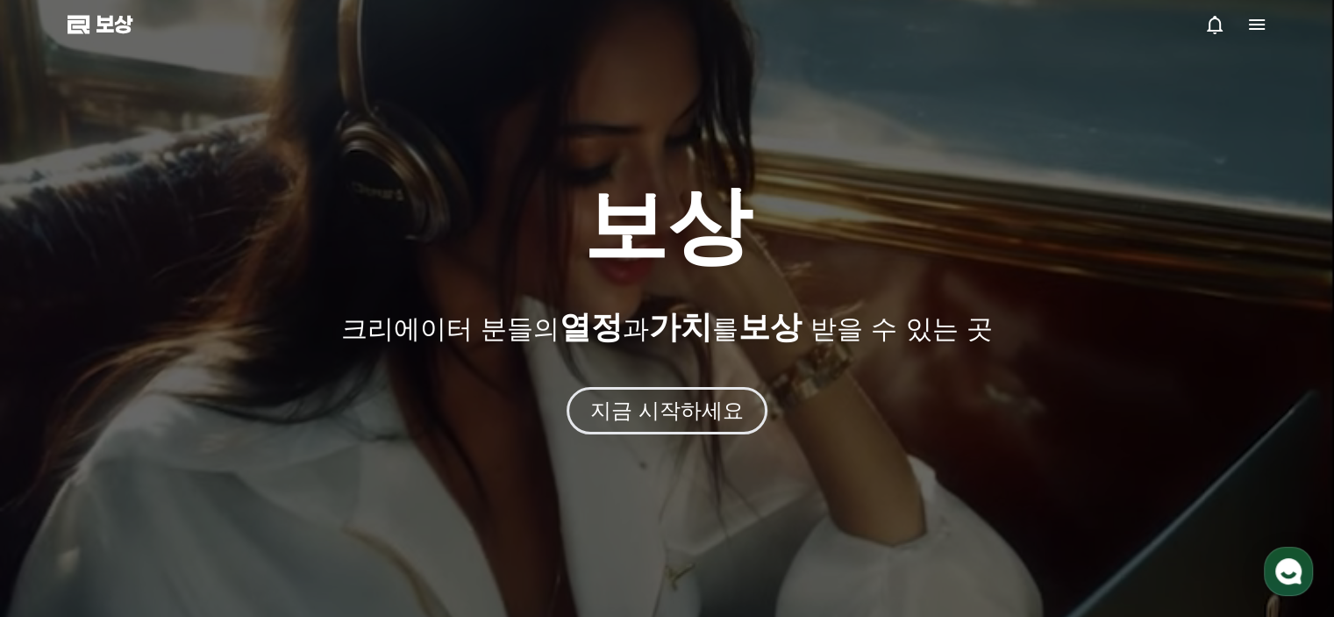
click at [1260, 25] on icon at bounding box center [1257, 24] width 16 height 11
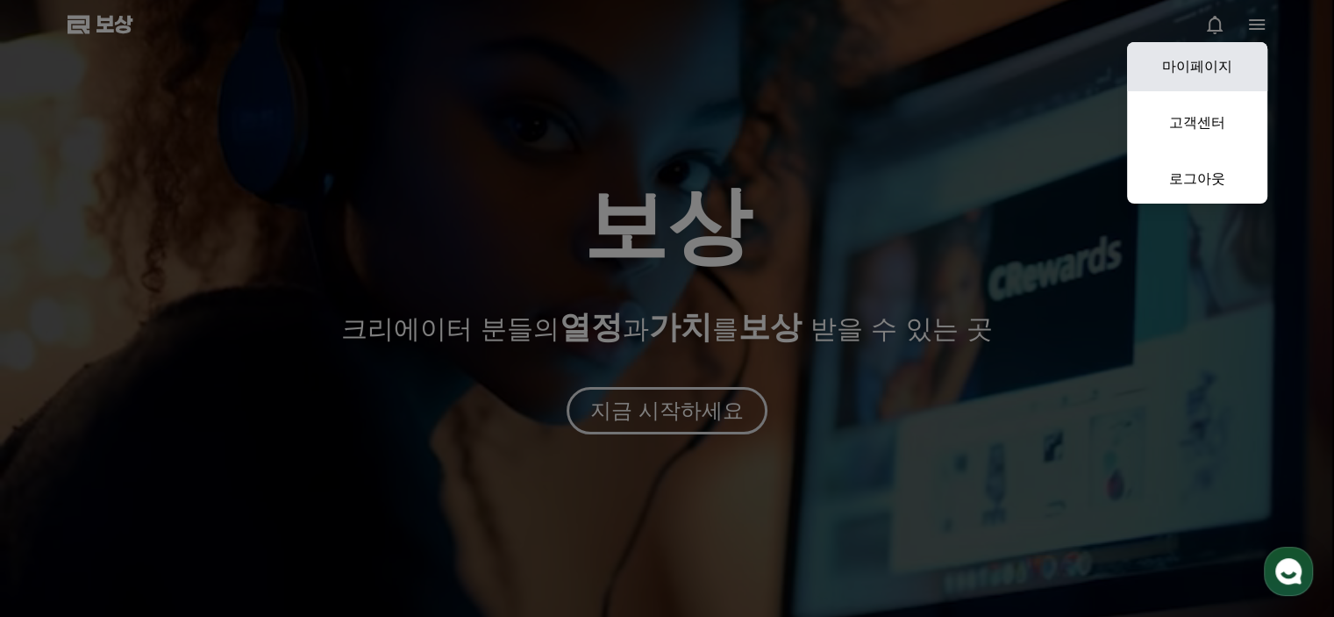
click at [1211, 63] on font "마이페이지" at bounding box center [1197, 66] width 70 height 17
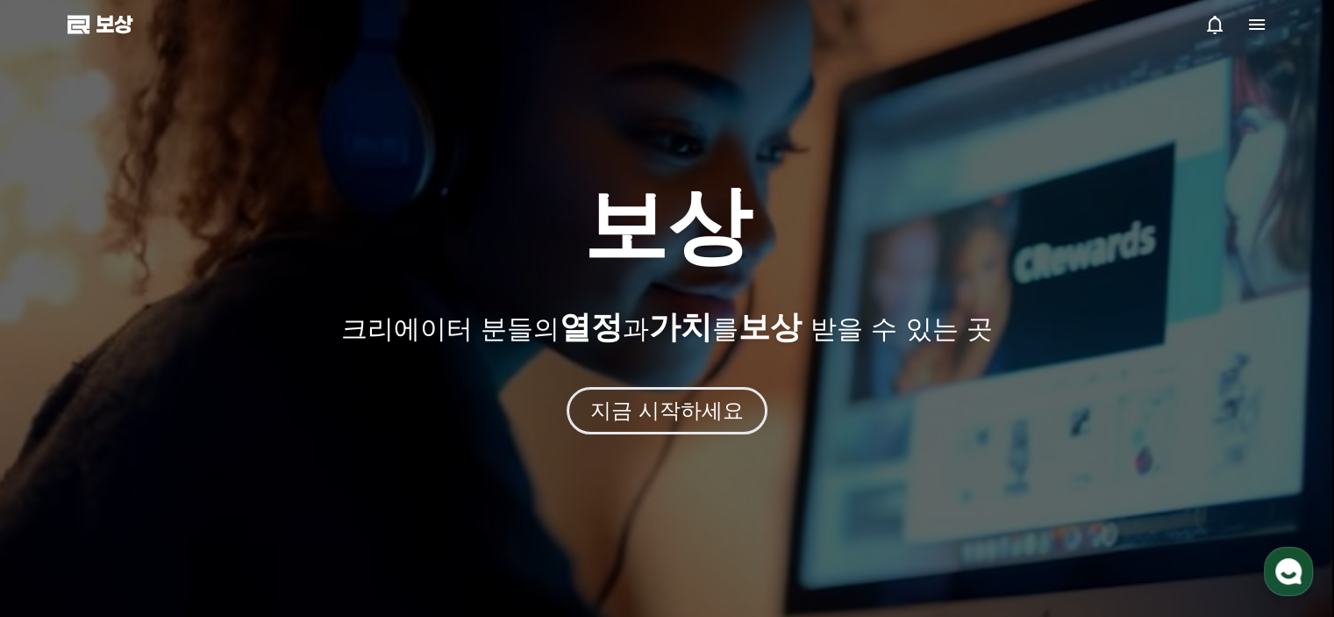
select select "**********"
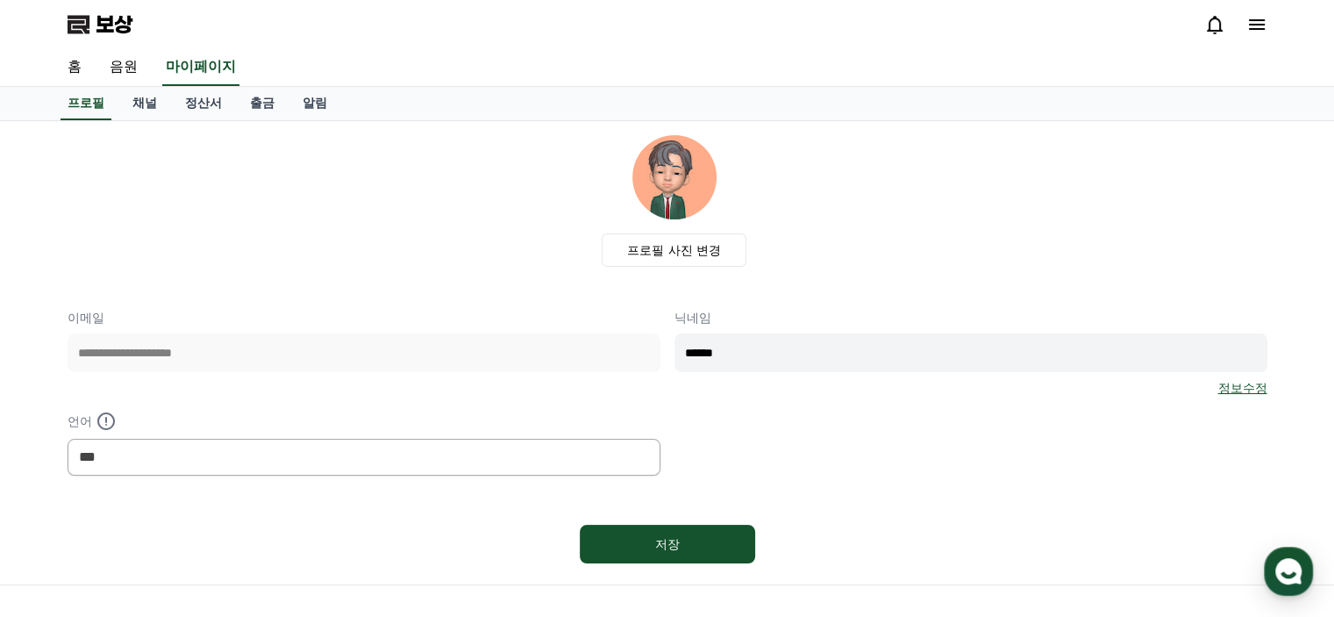
click at [109, 21] on font "보상" at bounding box center [114, 24] width 37 height 25
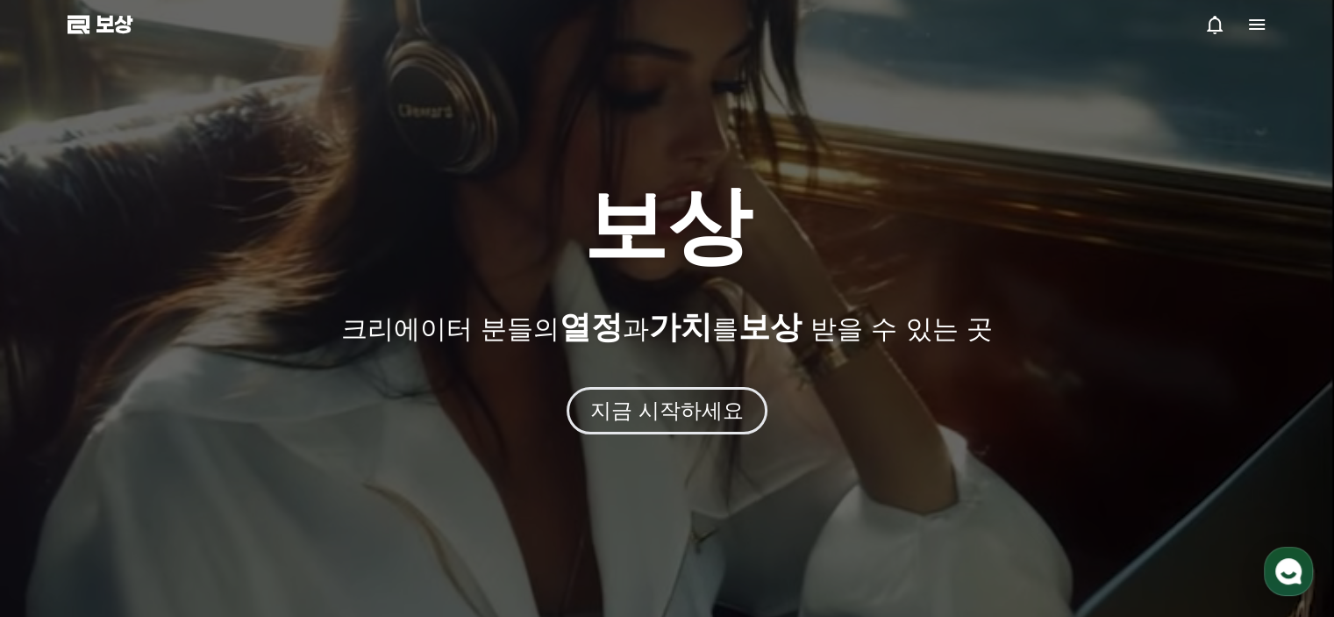
click at [109, 20] on font "보상" at bounding box center [114, 24] width 37 height 25
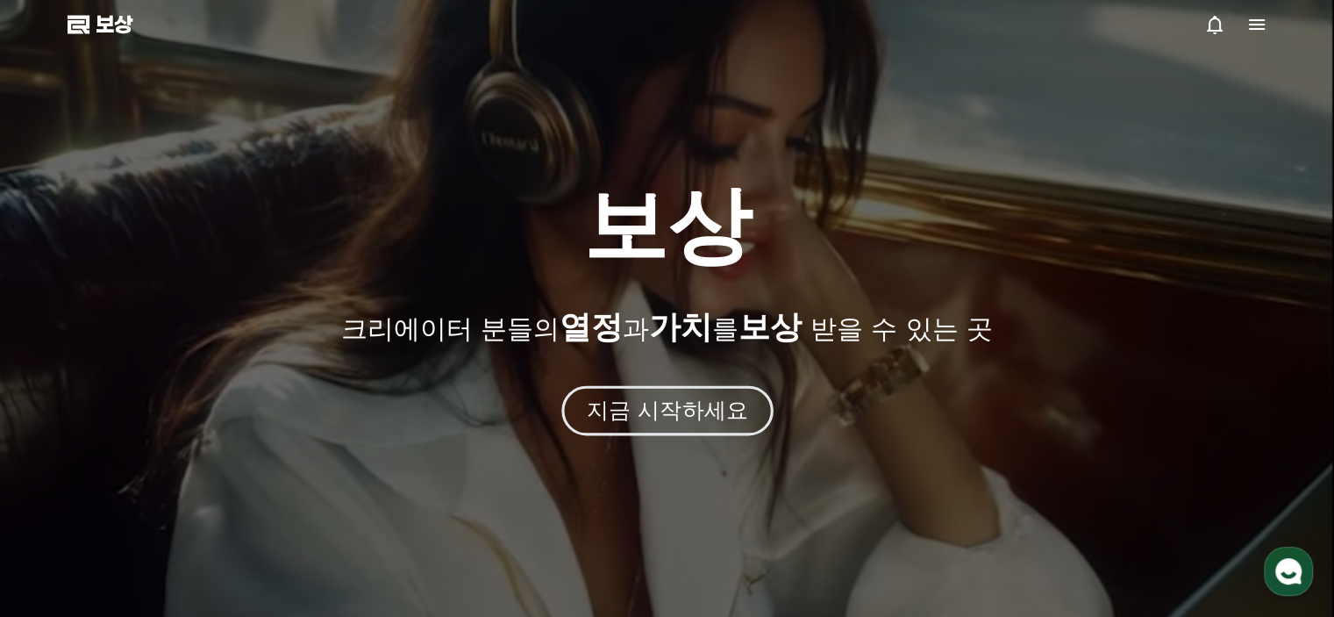
click at [686, 410] on font "지금 시작하세요" at bounding box center [666, 409] width 161 height 25
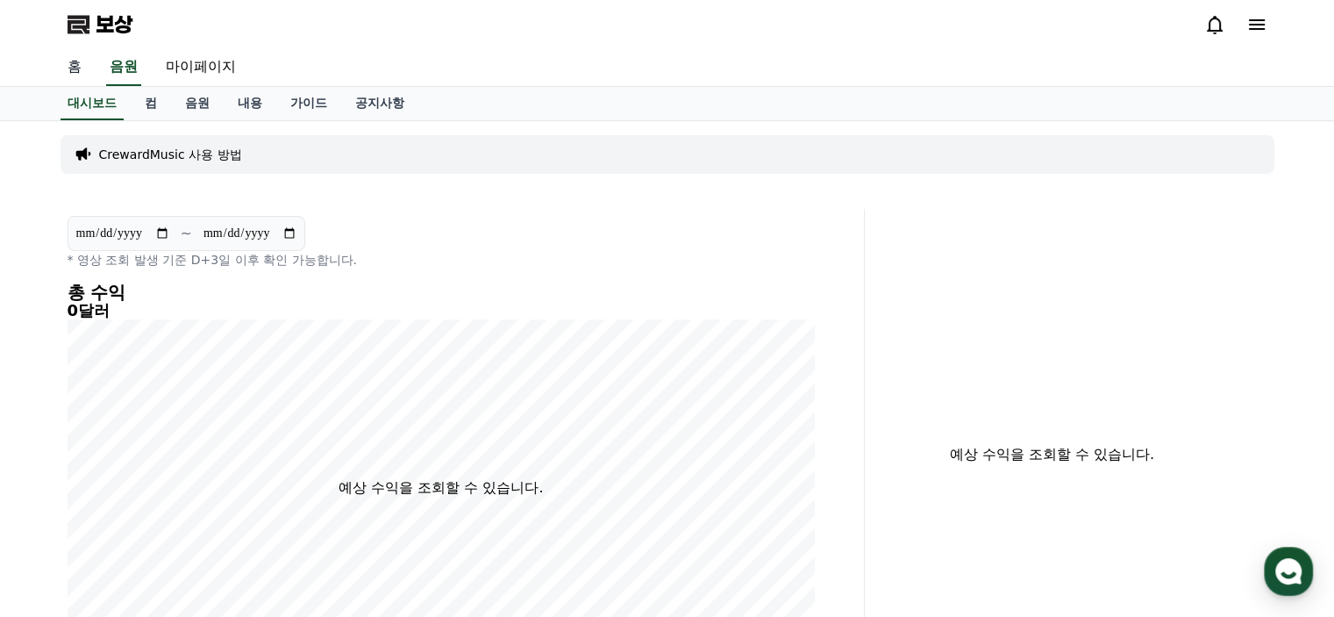
click at [75, 63] on font "홈" at bounding box center [75, 66] width 14 height 17
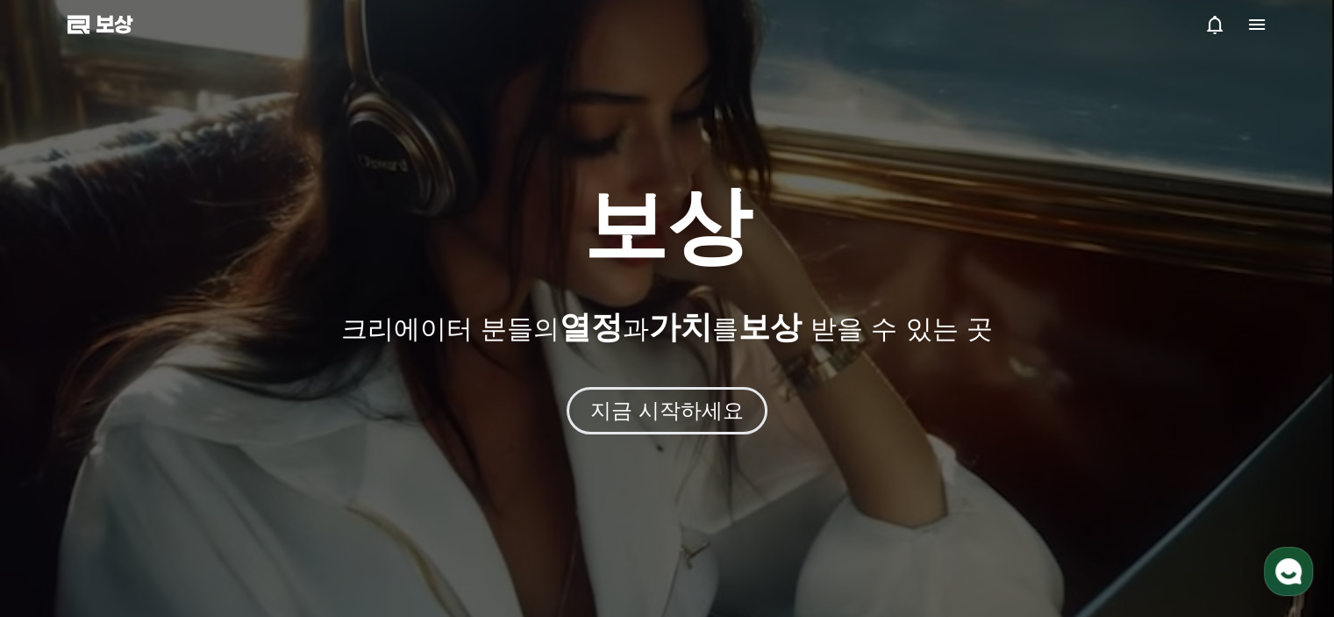
click at [586, 235] on font "보상" at bounding box center [667, 225] width 168 height 98
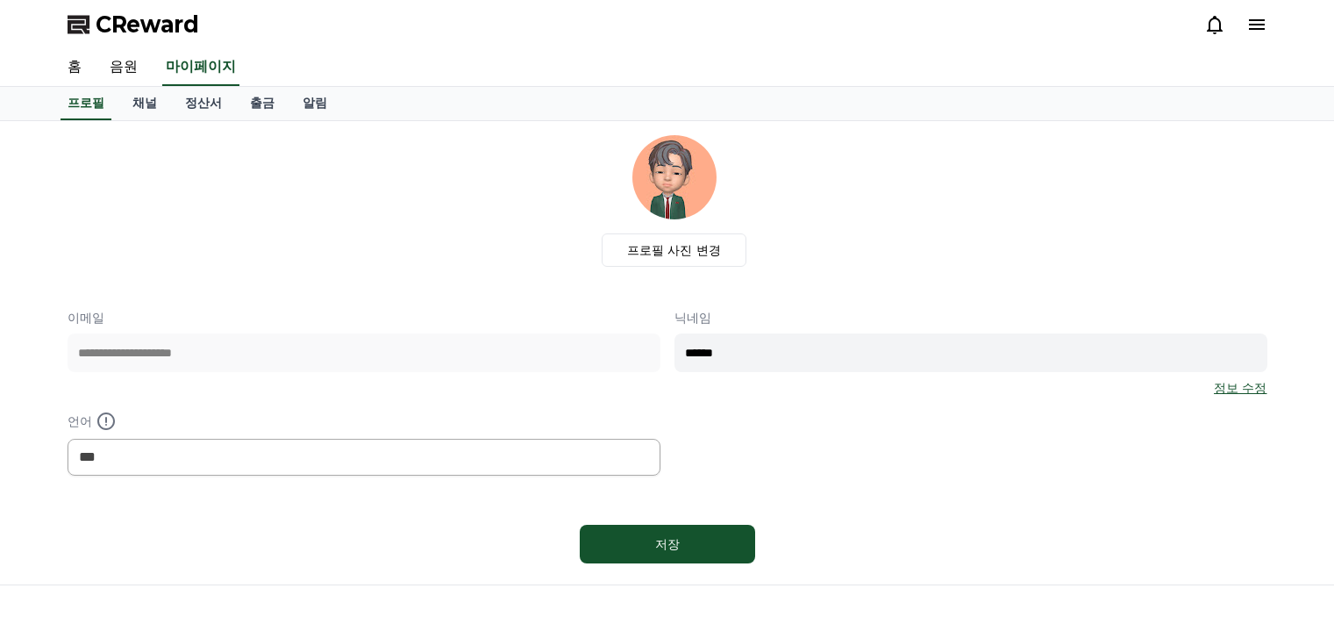
select select "**********"
click at [151, 31] on span "CReward" at bounding box center [148, 25] width 104 height 28
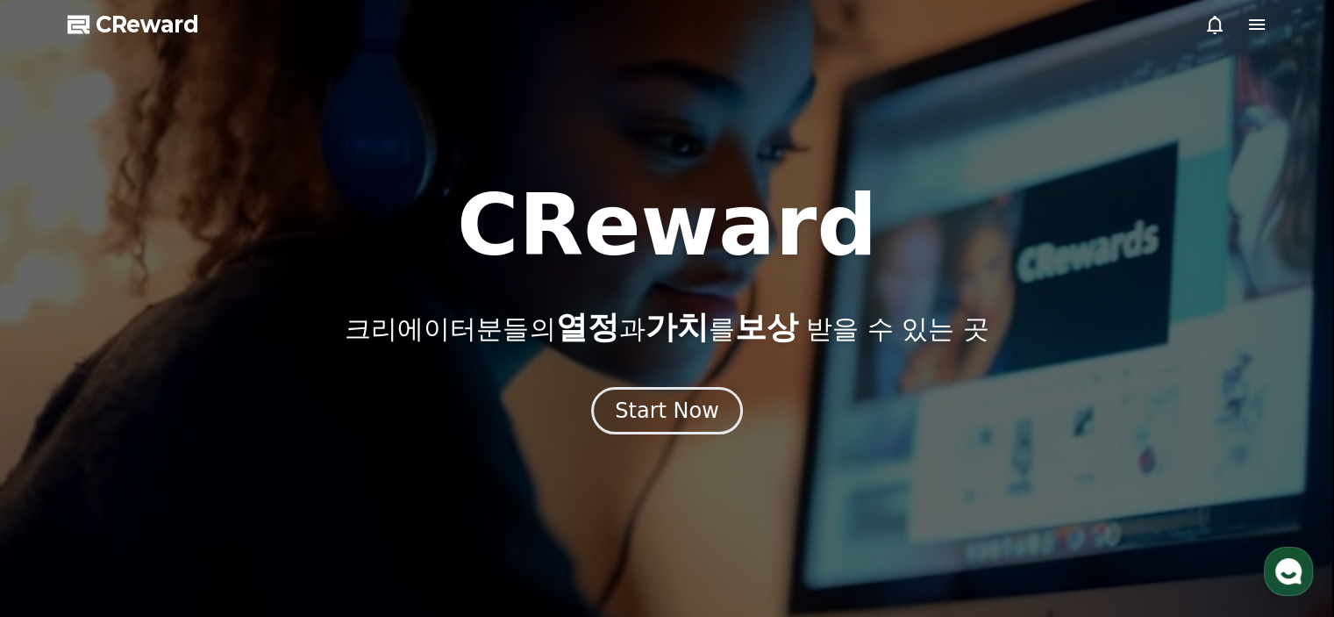
click at [1260, 33] on icon at bounding box center [1256, 24] width 21 height 21
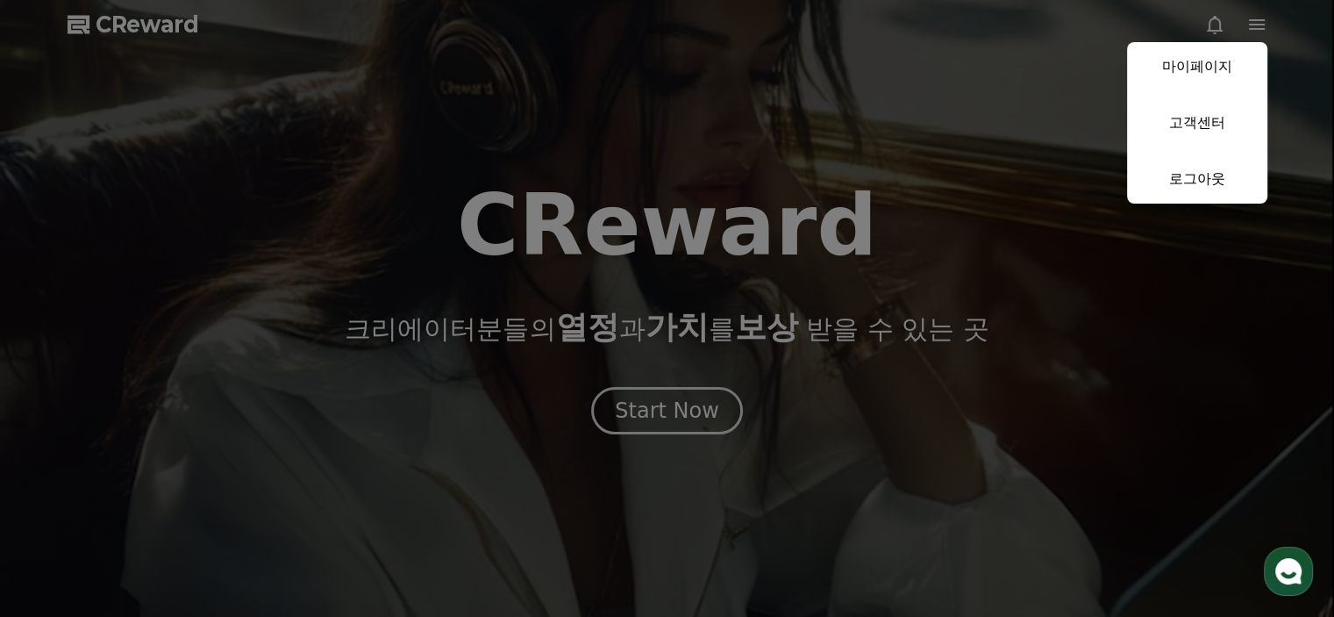
click at [1260, 33] on button "close" at bounding box center [667, 308] width 1334 height 617
